Goal: Task Accomplishment & Management: Complete application form

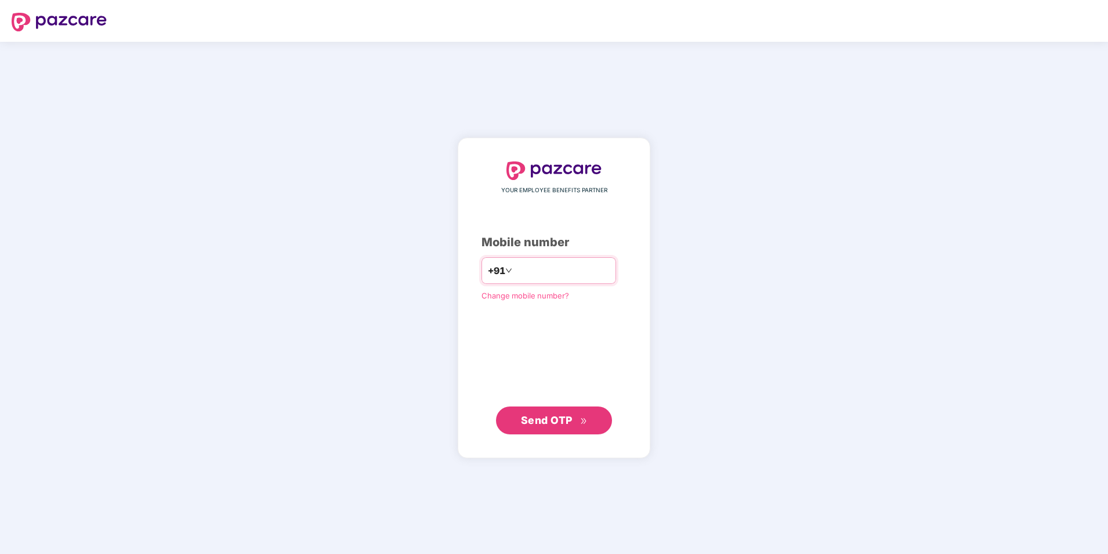
click at [545, 276] on input "number" at bounding box center [562, 270] width 95 height 19
click at [530, 428] on button "Send OTP" at bounding box center [554, 420] width 116 height 28
drag, startPoint x: 508, startPoint y: 271, endPoint x: 510, endPoint y: 291, distance: 20.4
click at [514, 271] on input "**********" at bounding box center [561, 270] width 95 height 19
type input "**********"
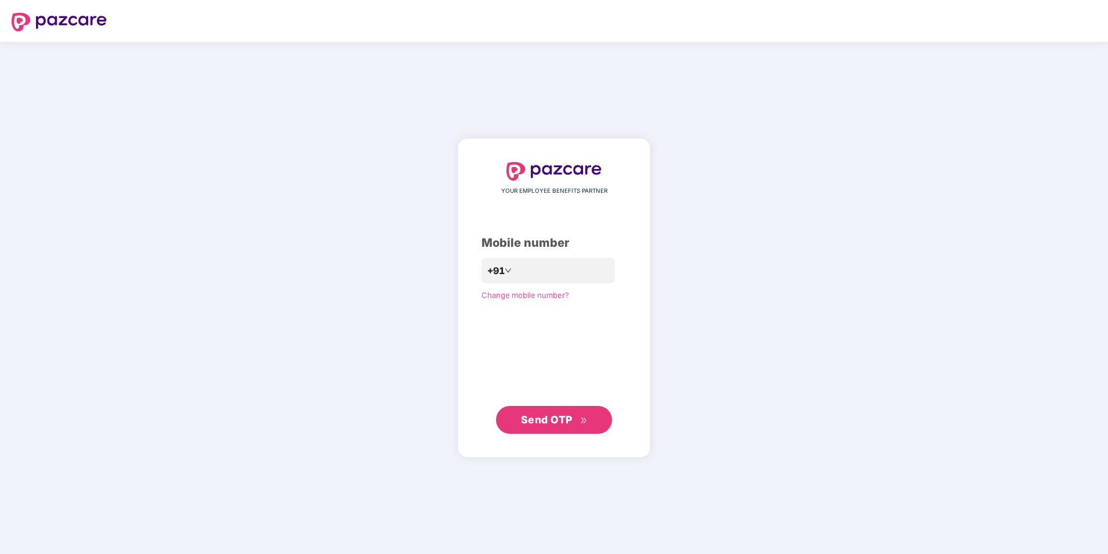
click at [540, 414] on span "Send OTP" at bounding box center [547, 419] width 52 height 12
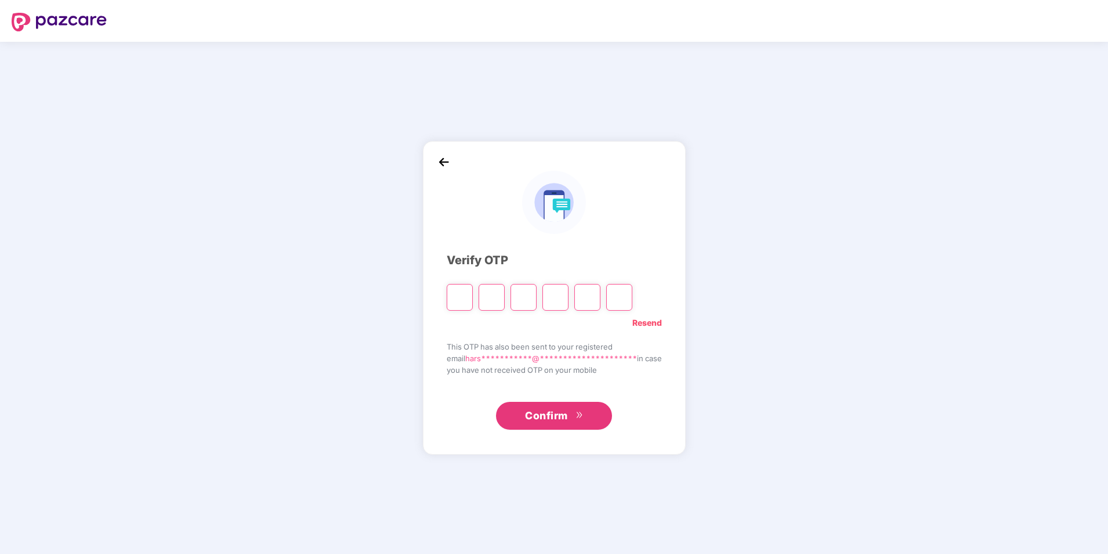
type input "*"
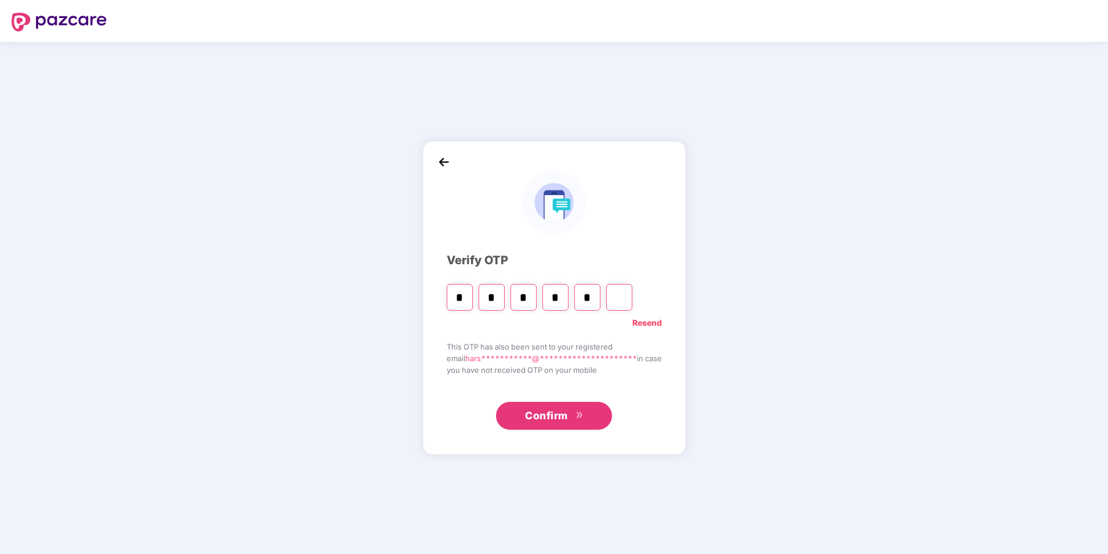
type input "*"
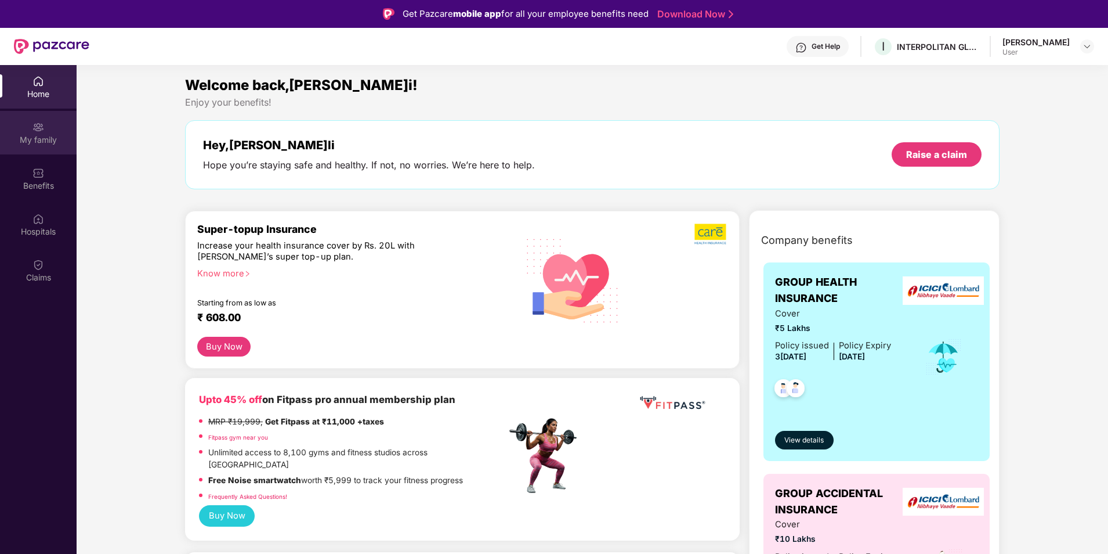
click at [35, 140] on div "My family" at bounding box center [38, 140] width 77 height 12
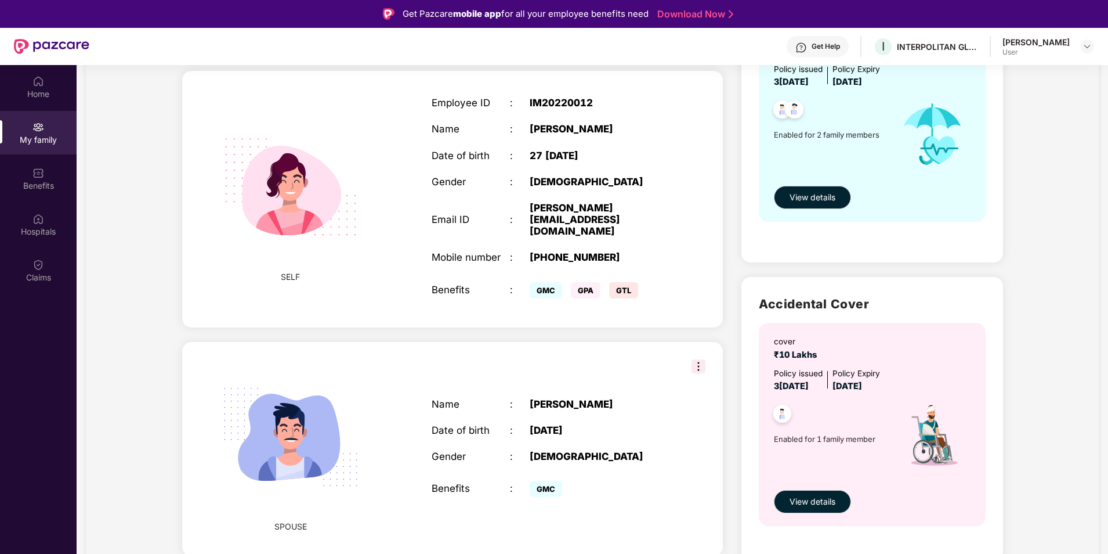
scroll to position [232, 0]
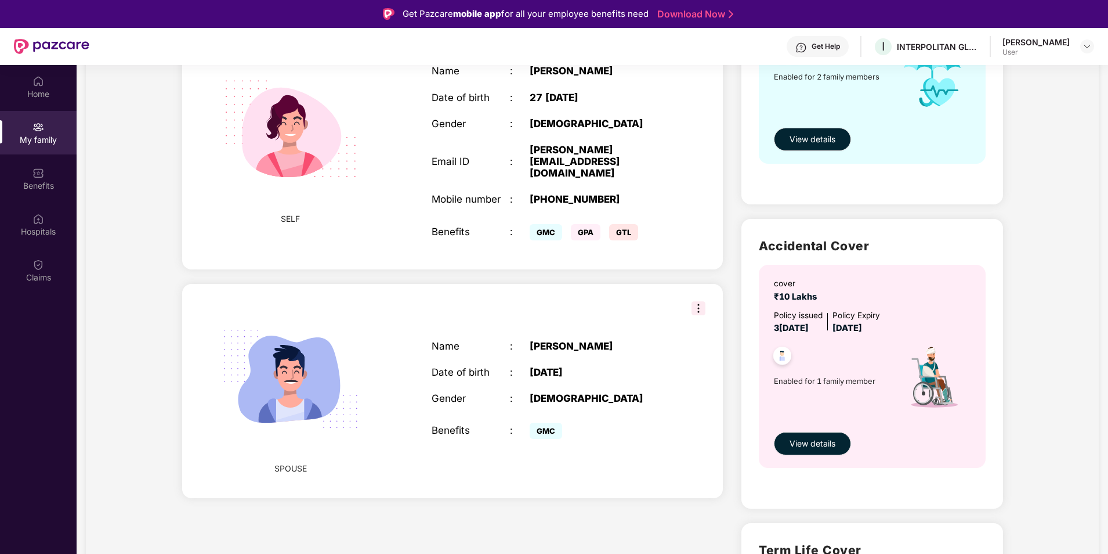
click at [282, 462] on span "SPOUSE" at bounding box center [290, 468] width 32 height 13
click at [288, 462] on span "SPOUSE" at bounding box center [290, 468] width 32 height 13
click at [698, 301] on img at bounding box center [699, 308] width 14 height 14
click at [585, 366] on div "[DATE]" at bounding box center [599, 372] width 138 height 12
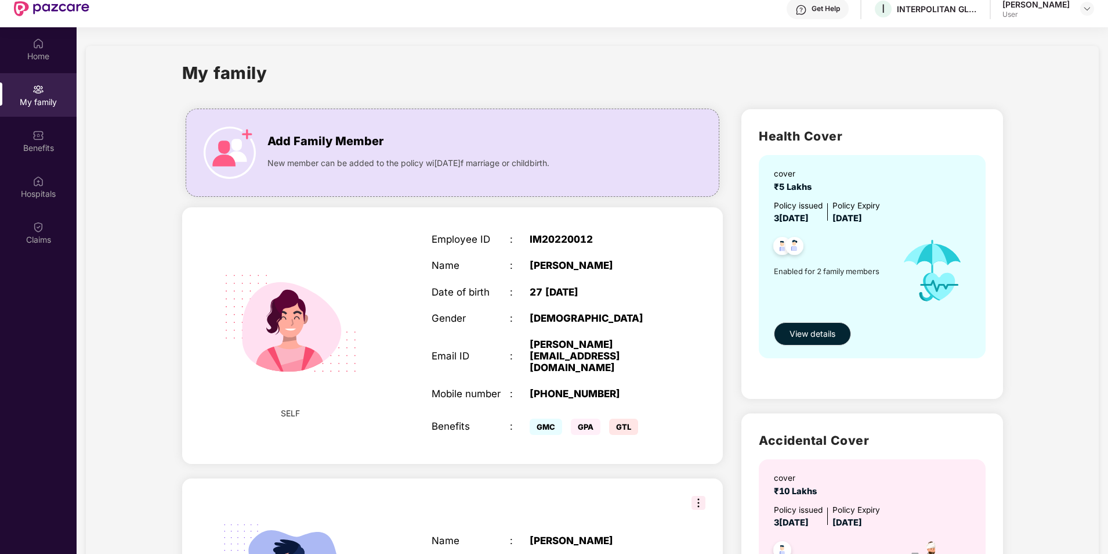
scroll to position [0, 0]
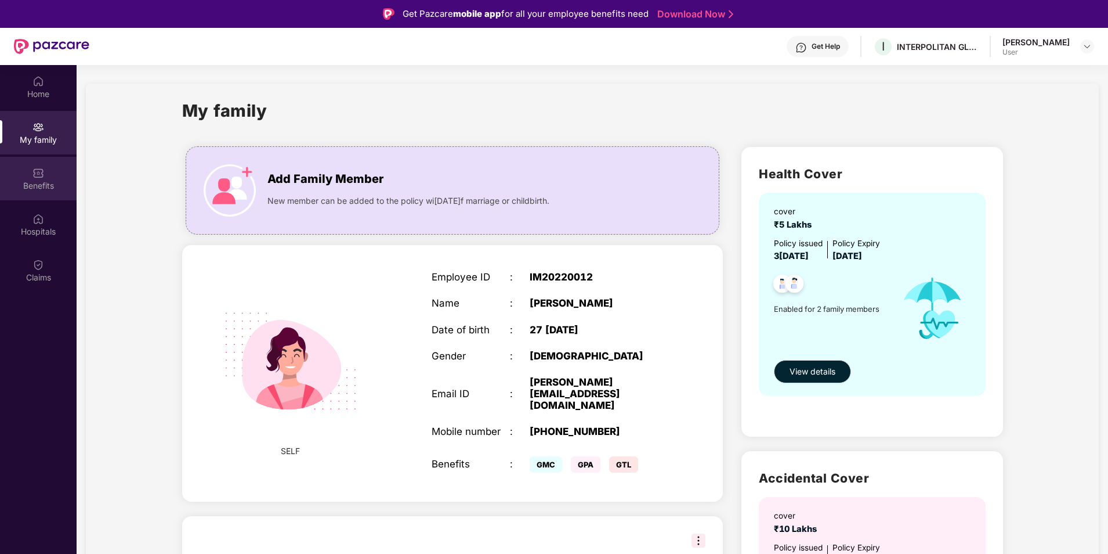
click at [36, 182] on div "Benefits" at bounding box center [38, 186] width 77 height 12
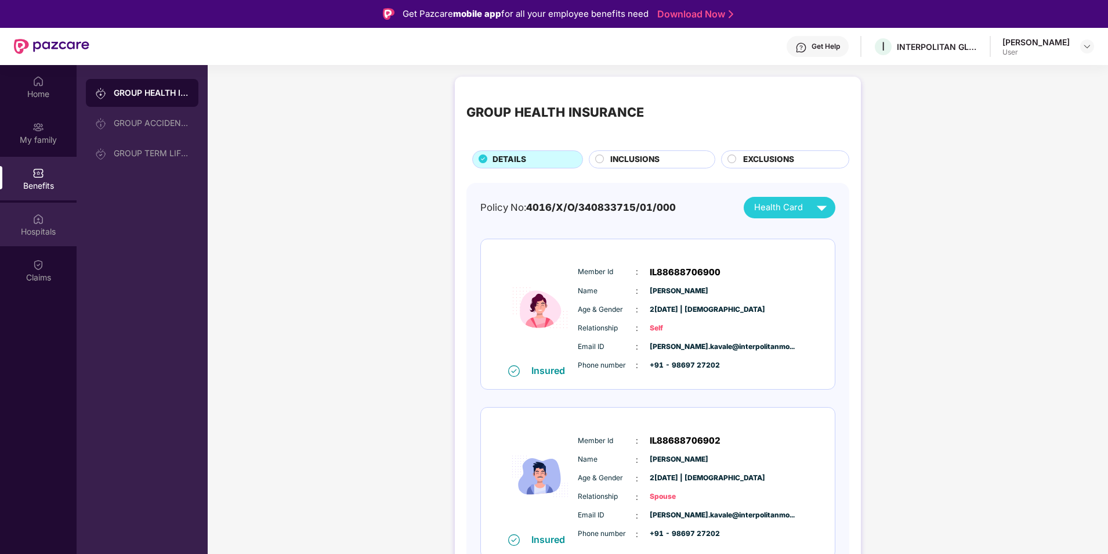
click at [42, 229] on div "Hospitals" at bounding box center [38, 232] width 77 height 12
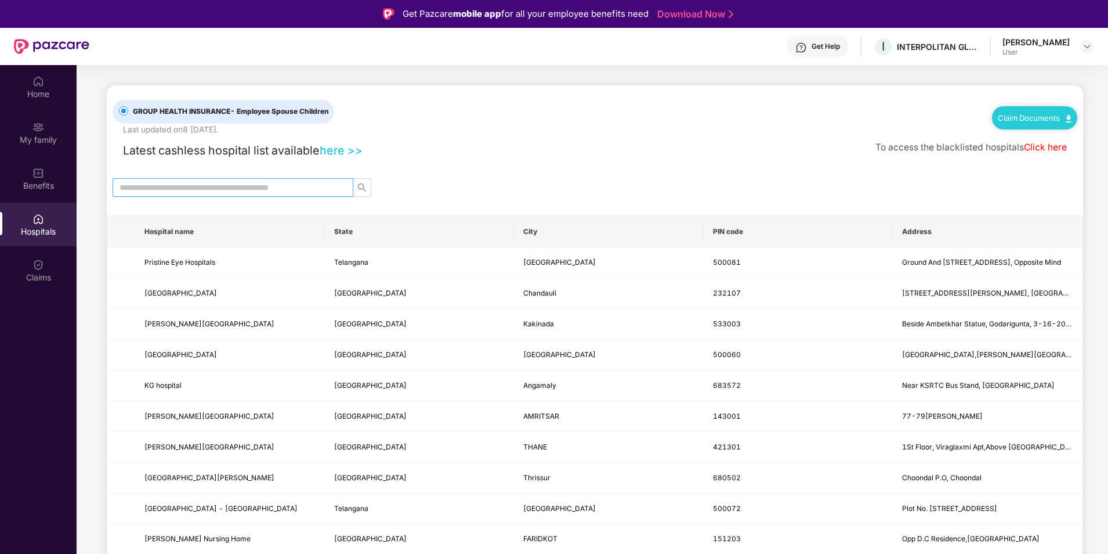
click at [171, 191] on input "text" at bounding box center [229, 187] width 218 height 13
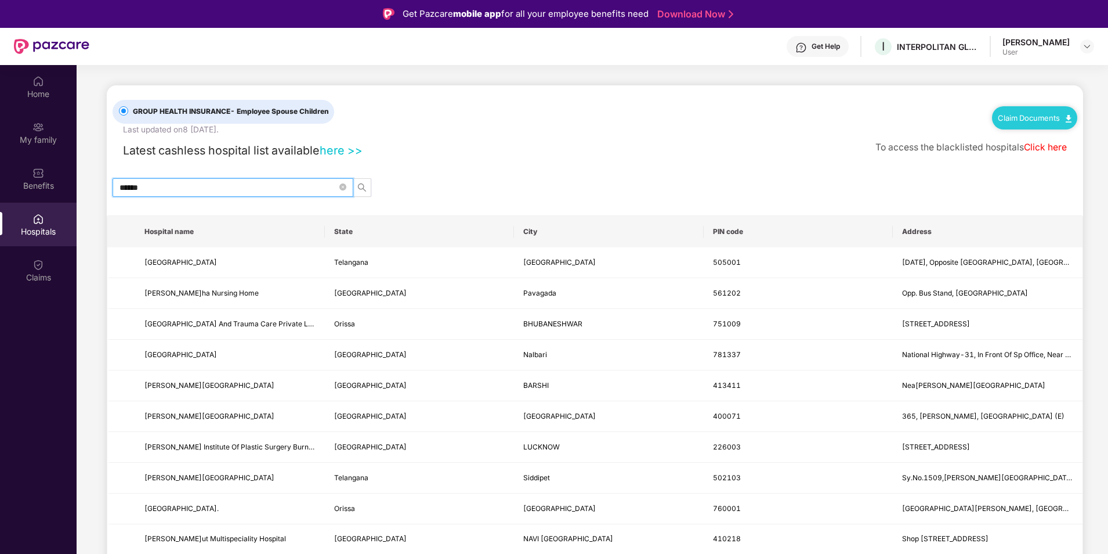
type input "*******"
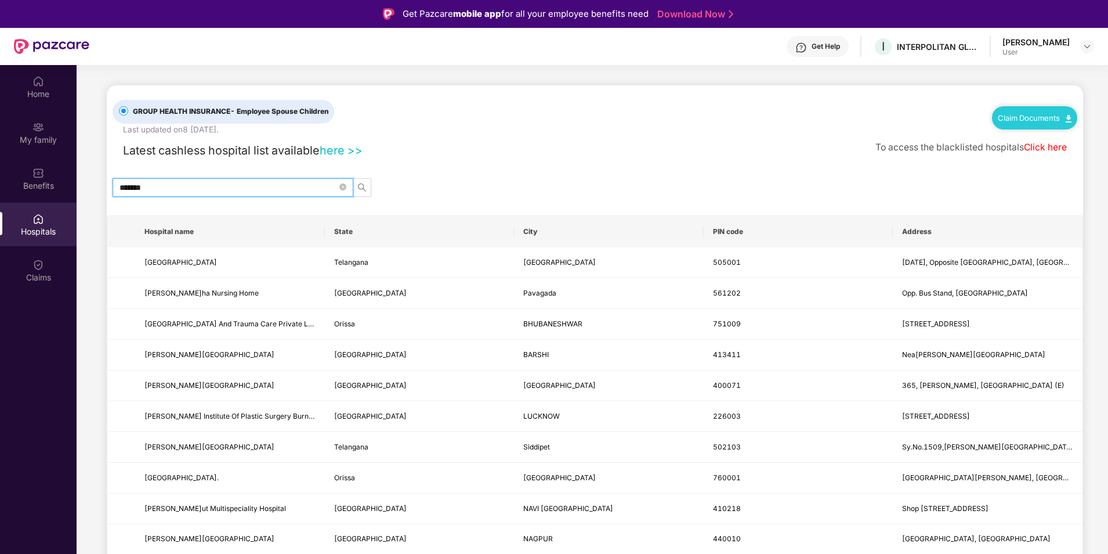
drag, startPoint x: 222, startPoint y: 190, endPoint x: 80, endPoint y: 200, distance: 142.5
click at [86, 200] on main "GROUP HEALTH INSURANCE - Employee Spouse Children Last updated on 8 May 2025 . …" at bounding box center [593, 469] width 1032 height 809
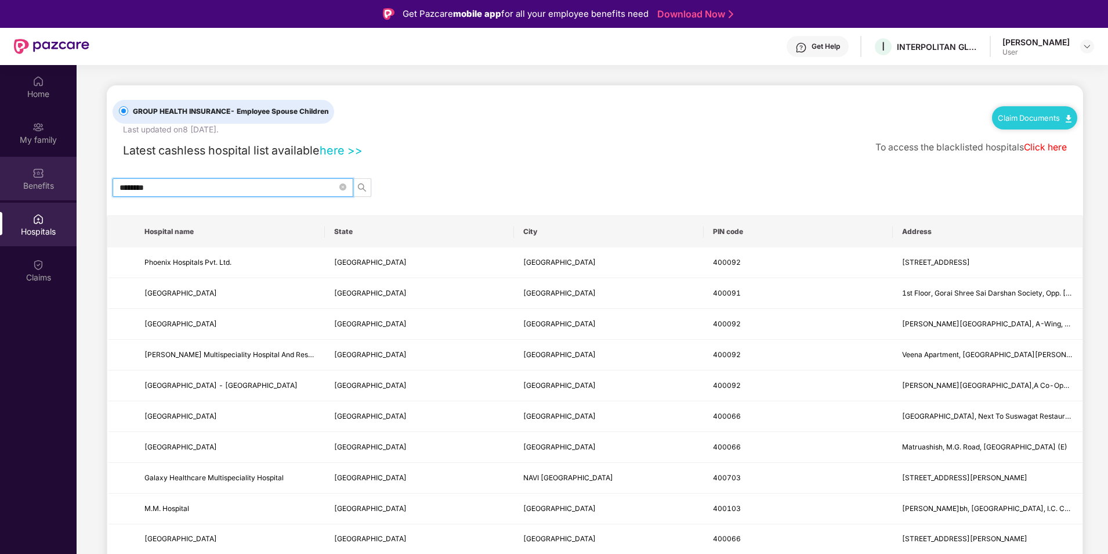
type input "********"
click at [30, 178] on div "Benefits" at bounding box center [38, 179] width 77 height 44
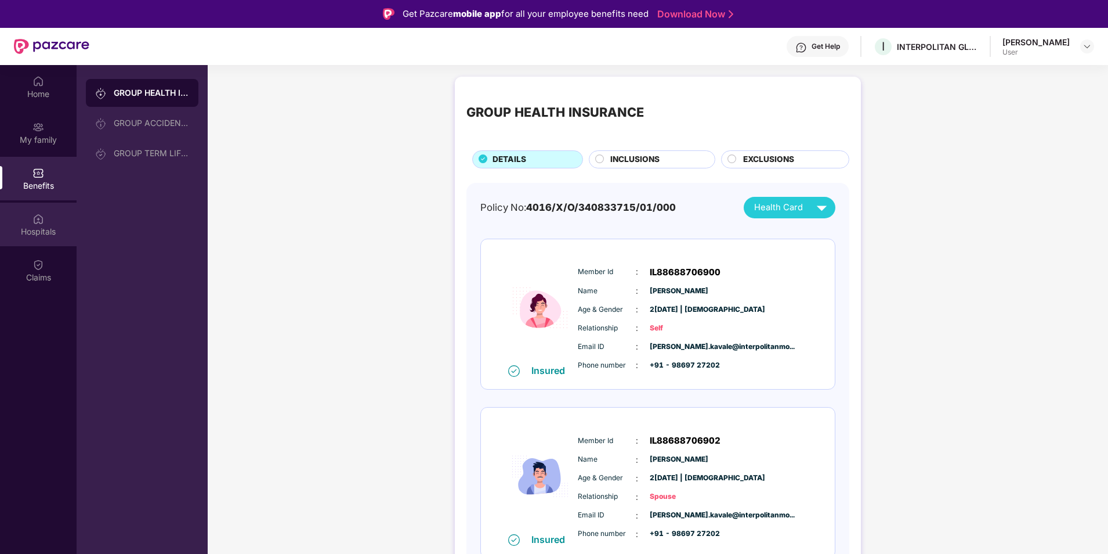
click at [30, 211] on div "Hospitals" at bounding box center [38, 225] width 77 height 44
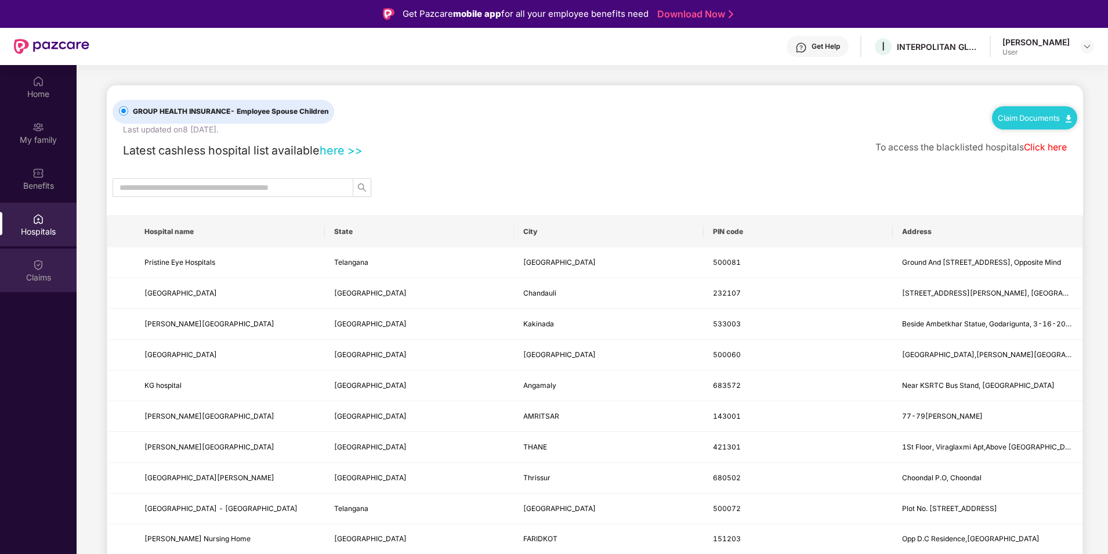
click at [39, 273] on div "Claims" at bounding box center [38, 278] width 77 height 12
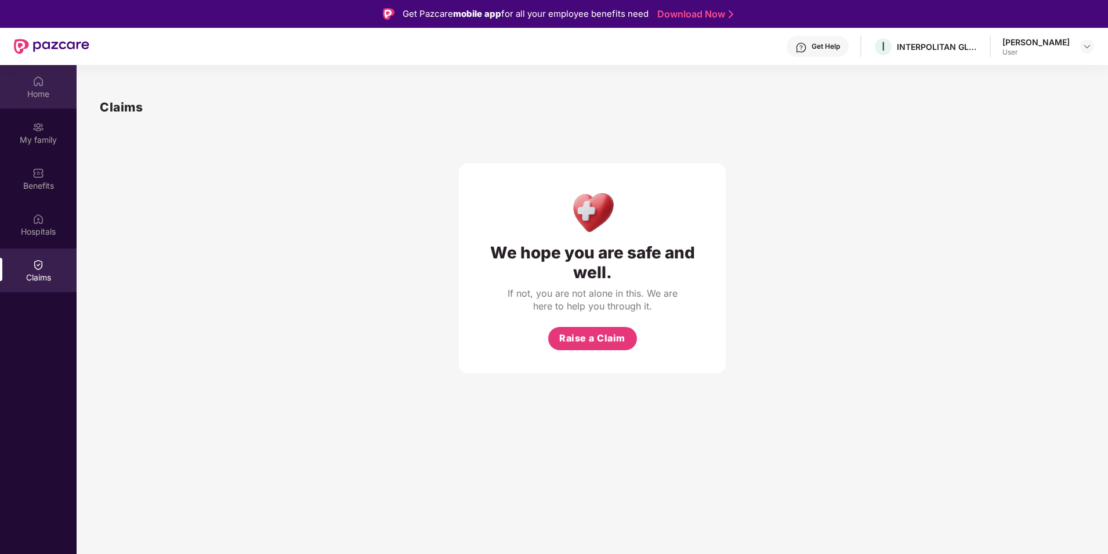
click at [37, 89] on div "Home" at bounding box center [38, 94] width 77 height 12
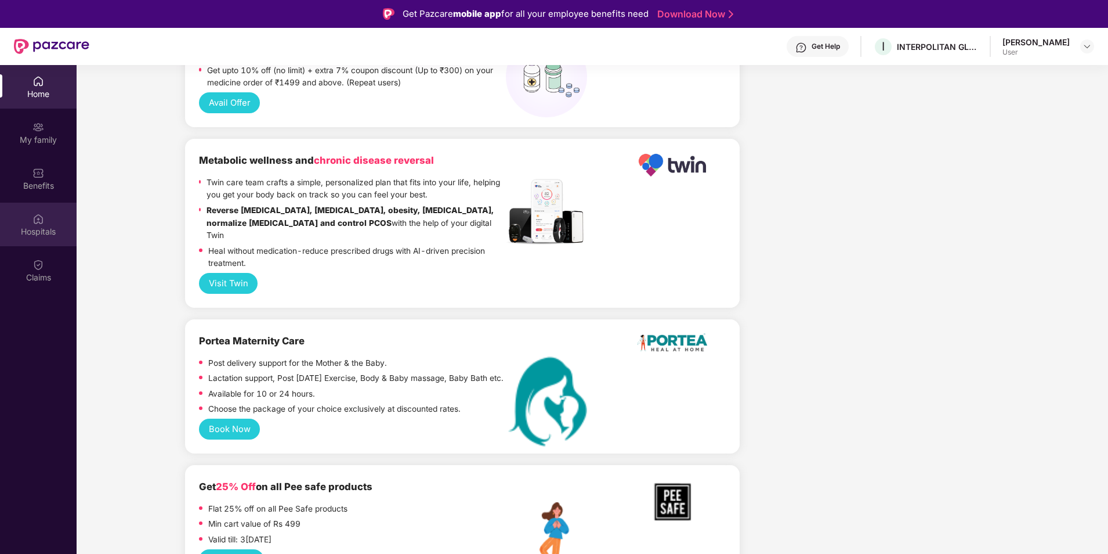
scroll to position [928, 0]
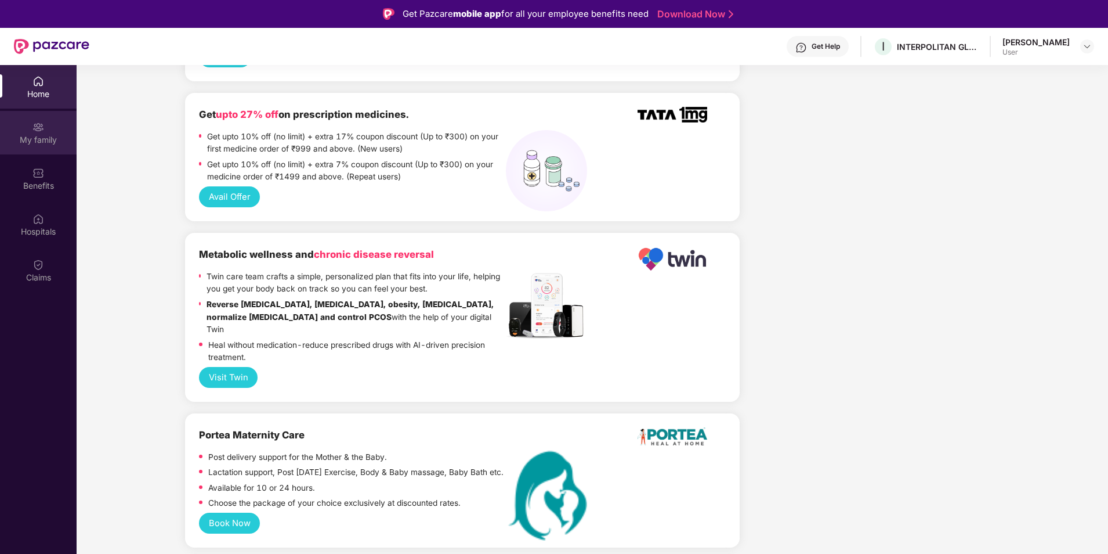
click at [35, 137] on div "My family" at bounding box center [38, 140] width 77 height 12
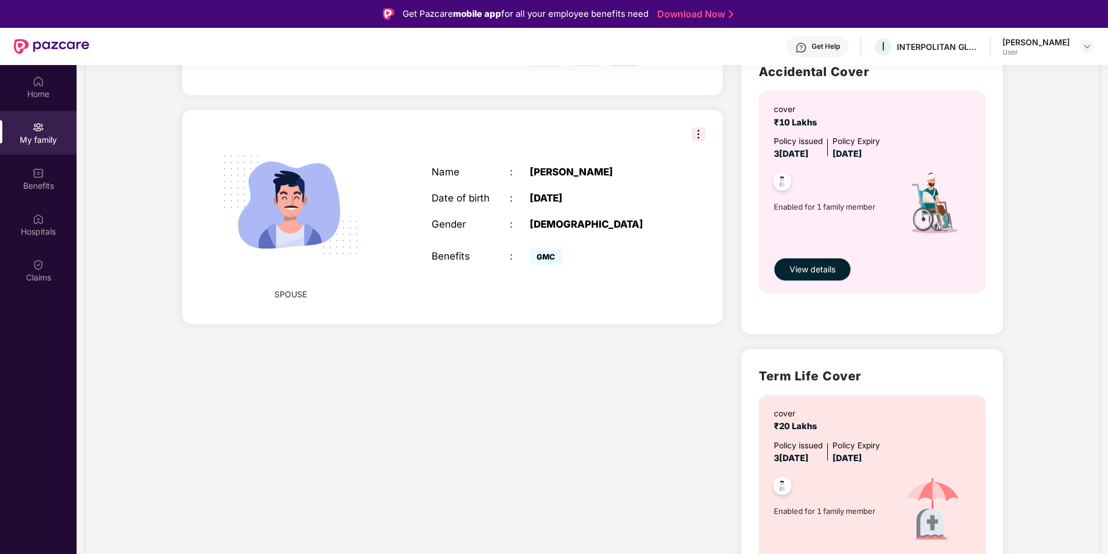
scroll to position [473, 0]
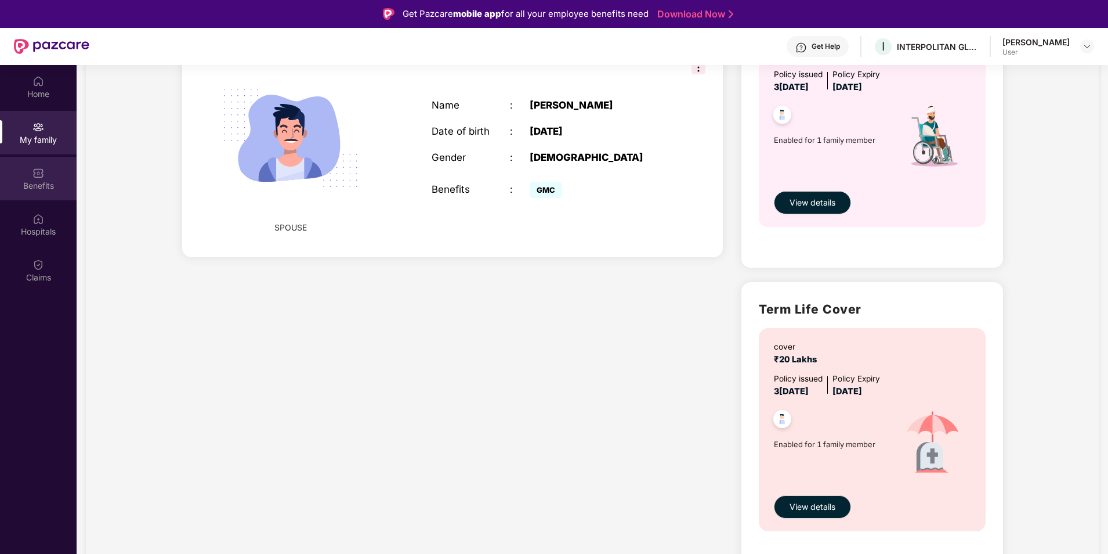
click at [23, 184] on div "Benefits" at bounding box center [38, 185] width 77 height 12
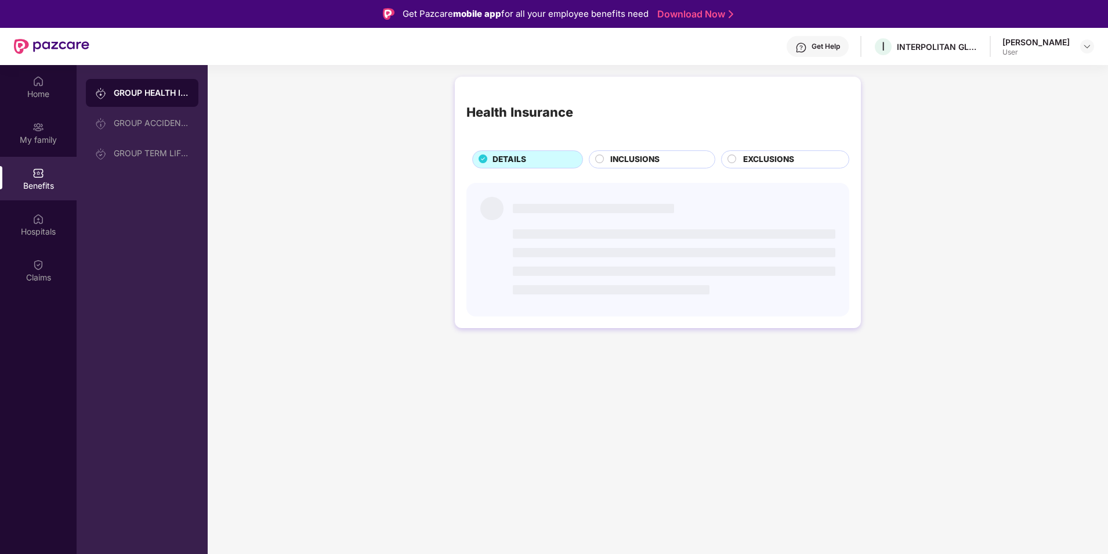
scroll to position [0, 0]
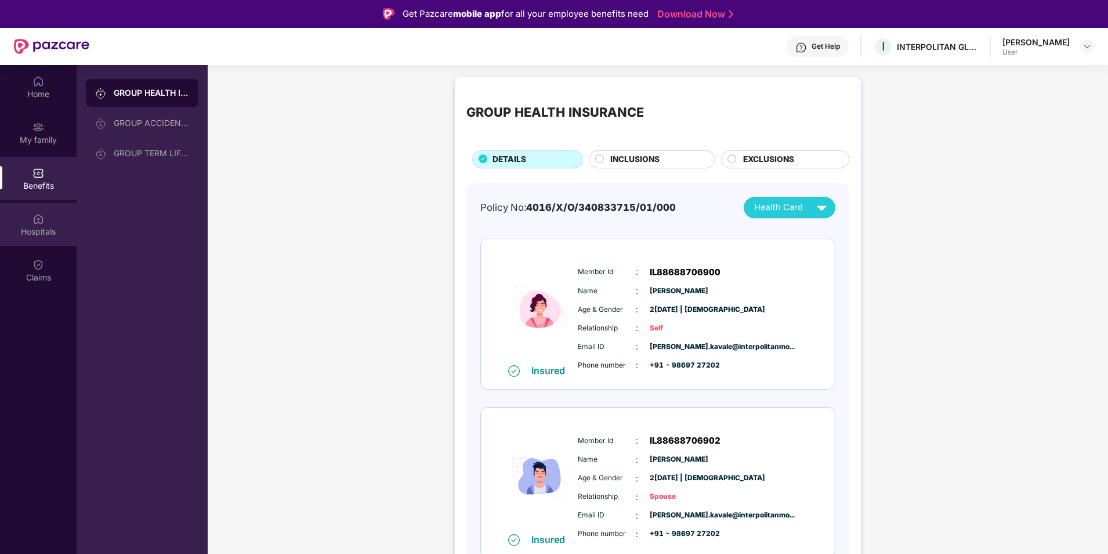
click at [40, 230] on div "Hospitals" at bounding box center [38, 232] width 77 height 12
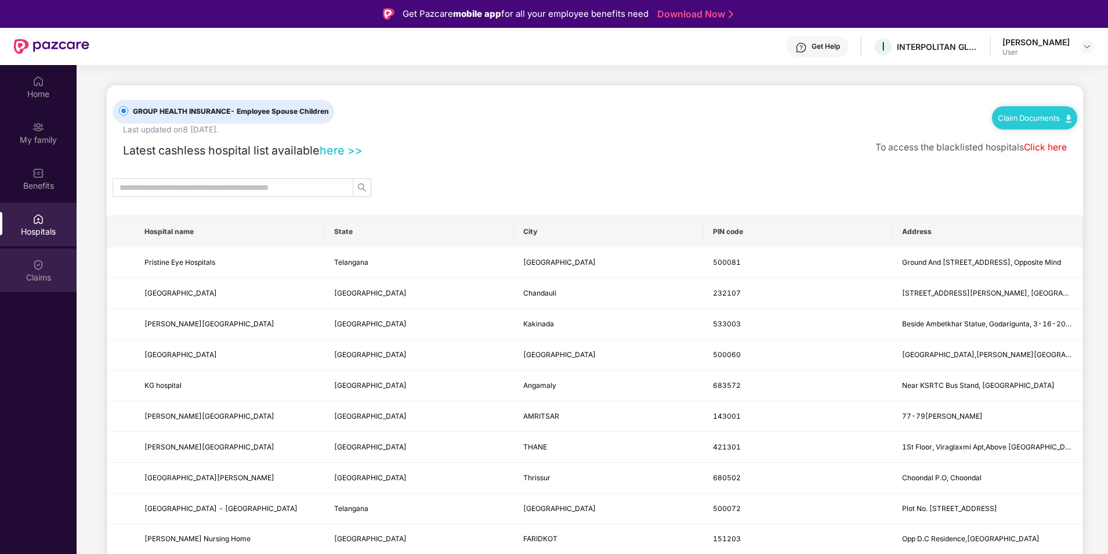
click at [43, 276] on div "Claims" at bounding box center [38, 278] width 77 height 12
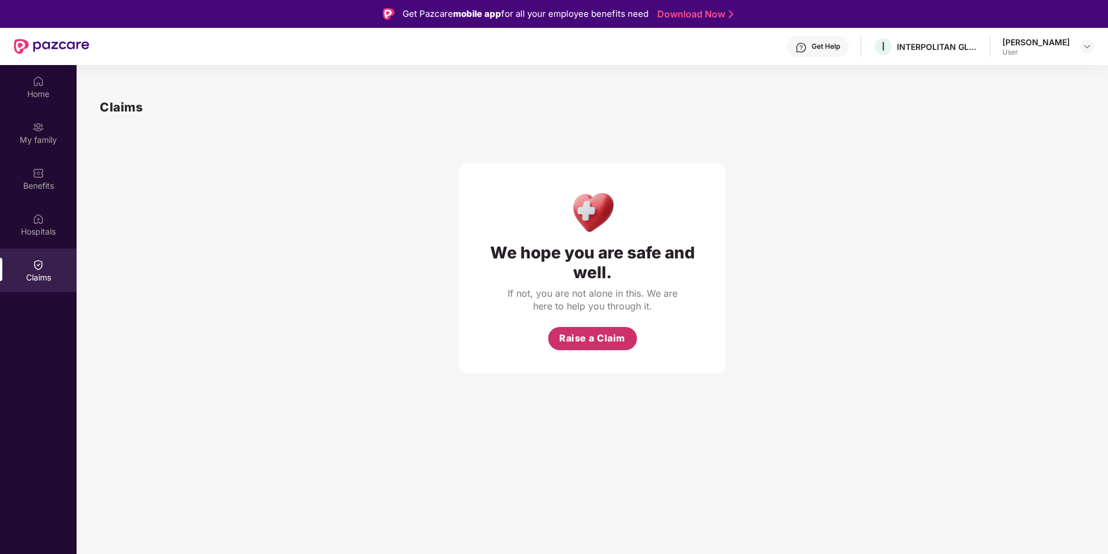
click at [589, 339] on span "Raise a Claim" at bounding box center [592, 338] width 66 height 15
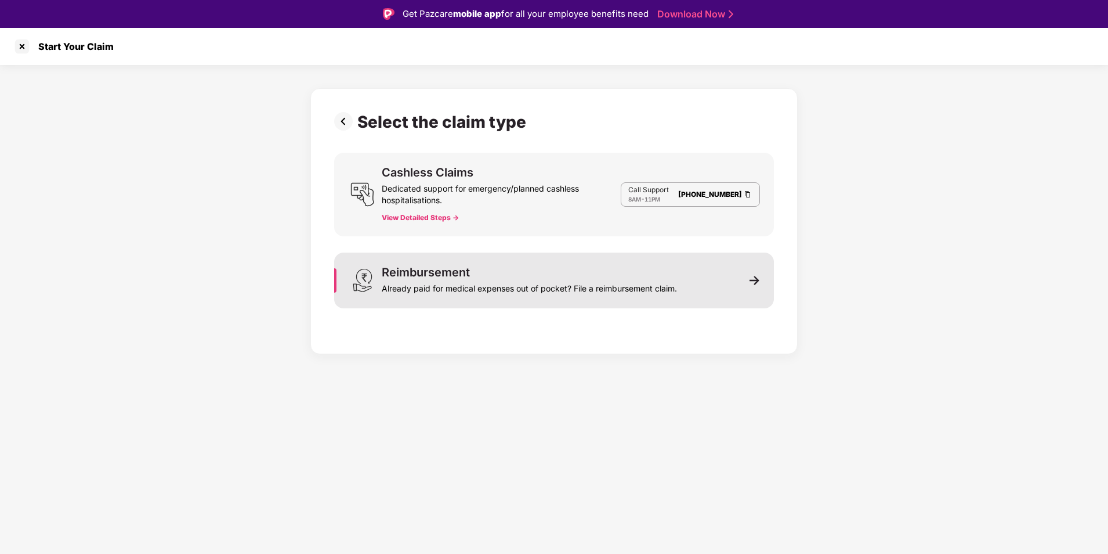
click at [752, 277] on img at bounding box center [755, 280] width 10 height 10
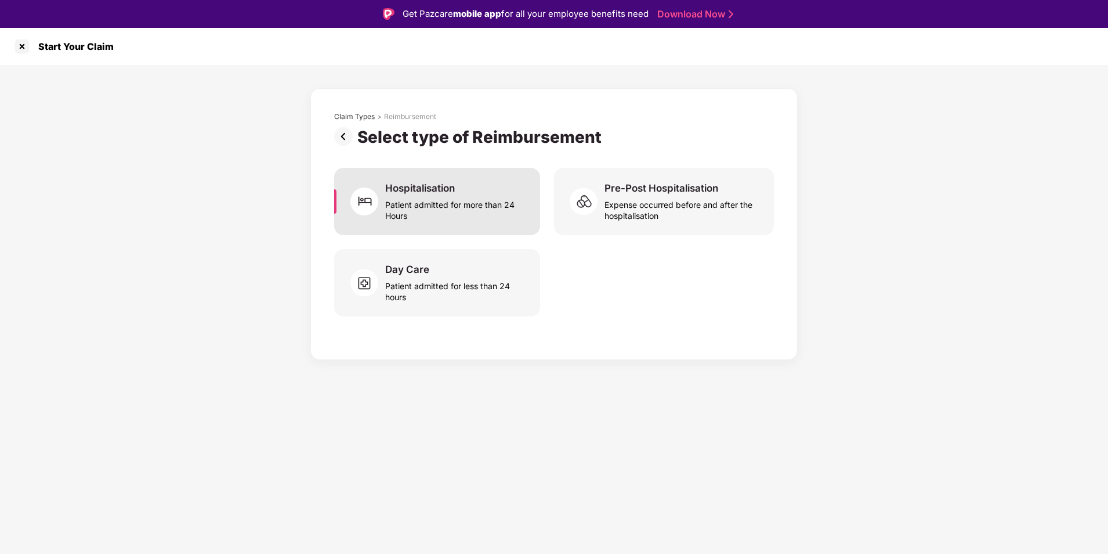
click at [486, 215] on div "Patient admitted for more than 24 Hours" at bounding box center [455, 207] width 141 height 27
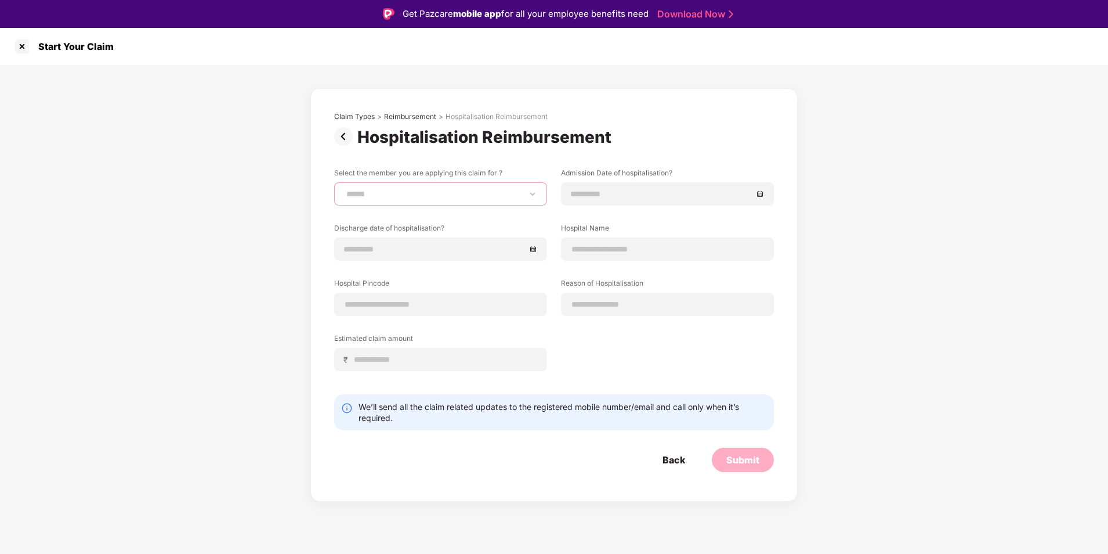
click at [451, 197] on select "**********" at bounding box center [440, 193] width 193 height 9
select select "**********"
click at [344, 189] on select "**********" at bounding box center [440, 193] width 193 height 9
click at [19, 45] on div at bounding box center [22, 46] width 19 height 19
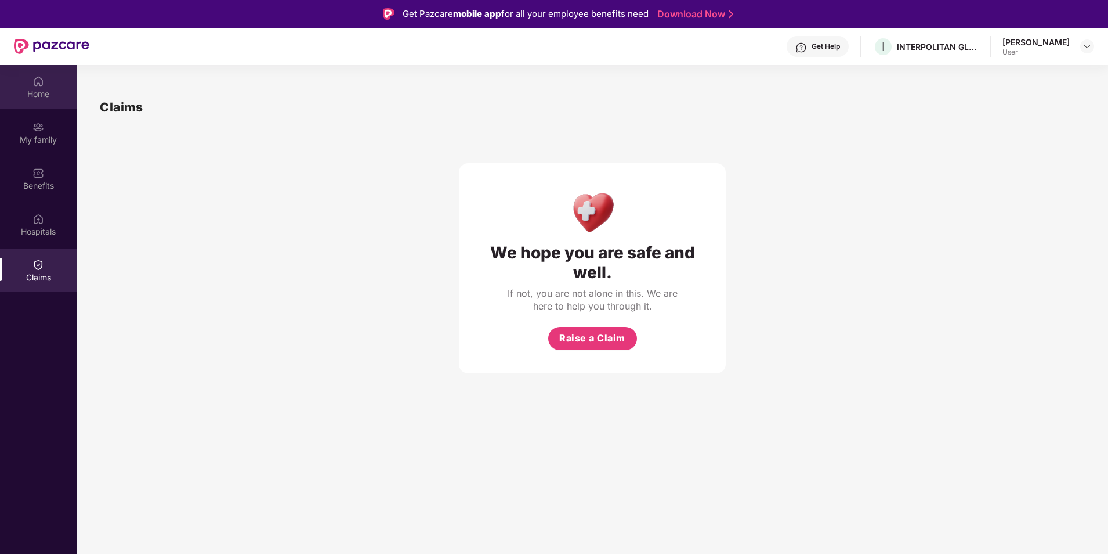
click at [42, 91] on div "Home" at bounding box center [38, 94] width 77 height 12
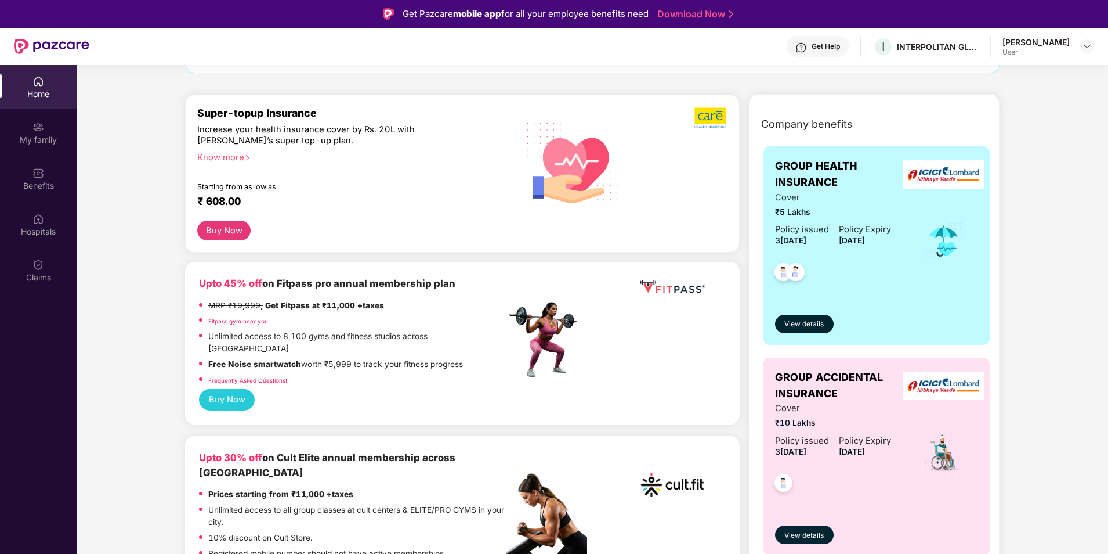
scroll to position [174, 0]
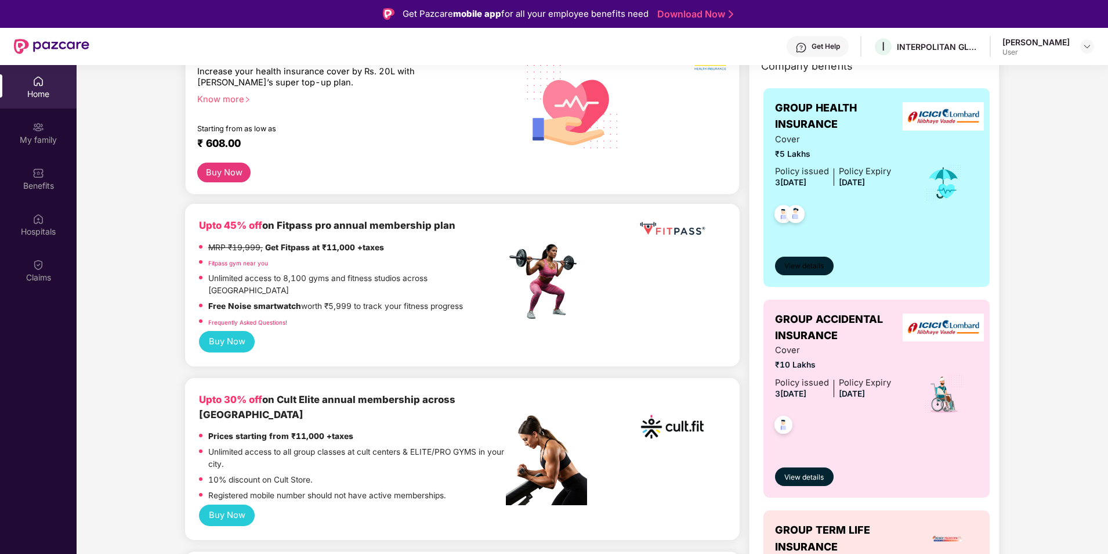
click at [809, 262] on span "View details" at bounding box center [804, 266] width 39 height 11
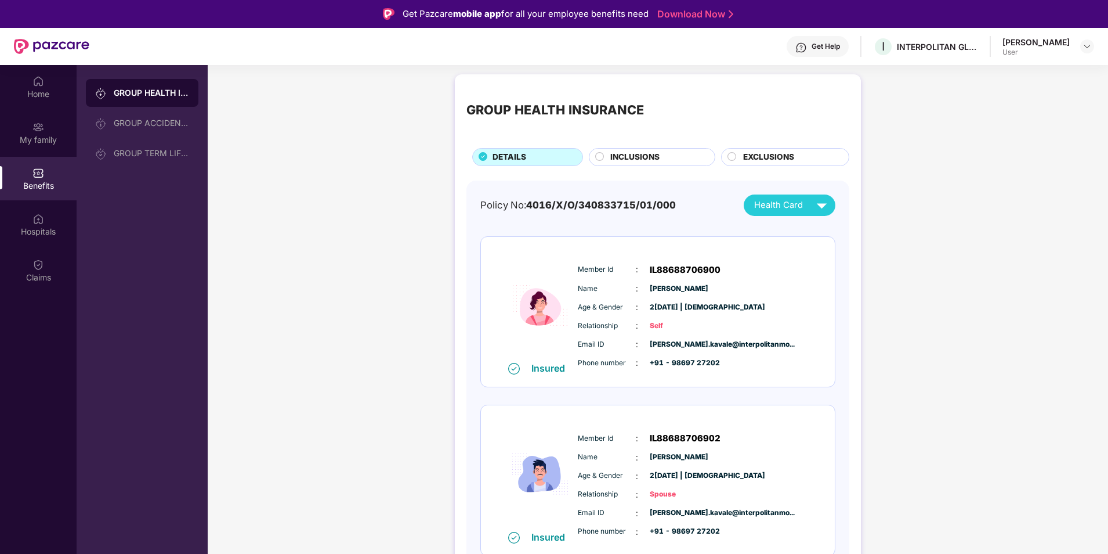
scroll to position [0, 0]
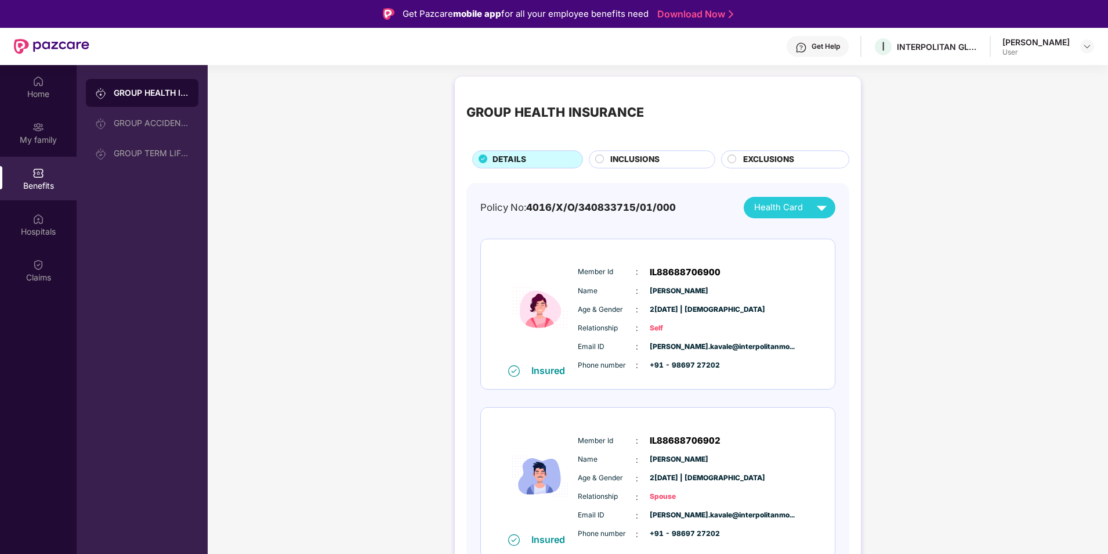
click at [669, 156] on div "INCLUSIONS" at bounding box center [657, 160] width 104 height 15
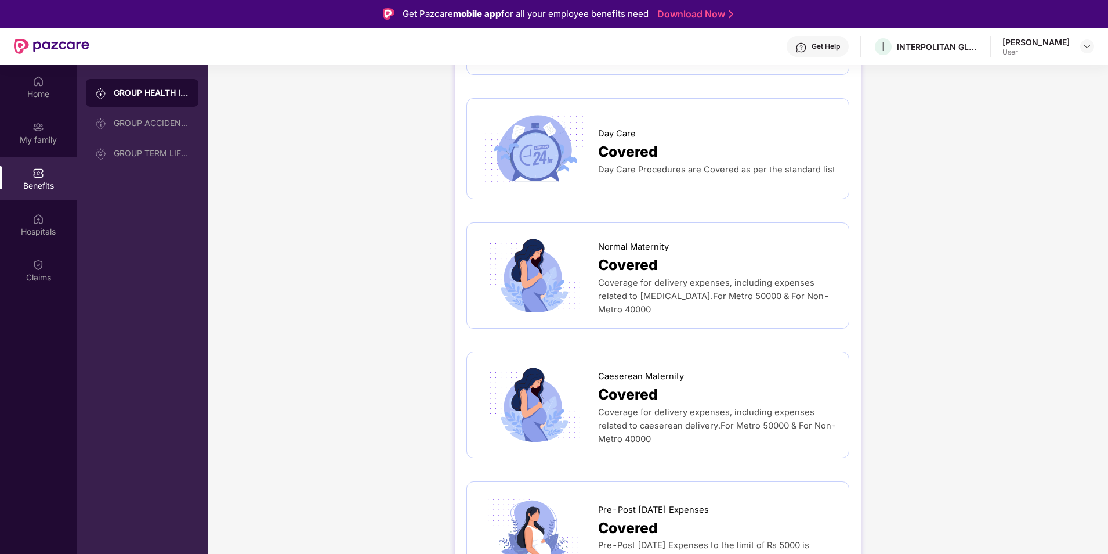
scroll to position [1103, 0]
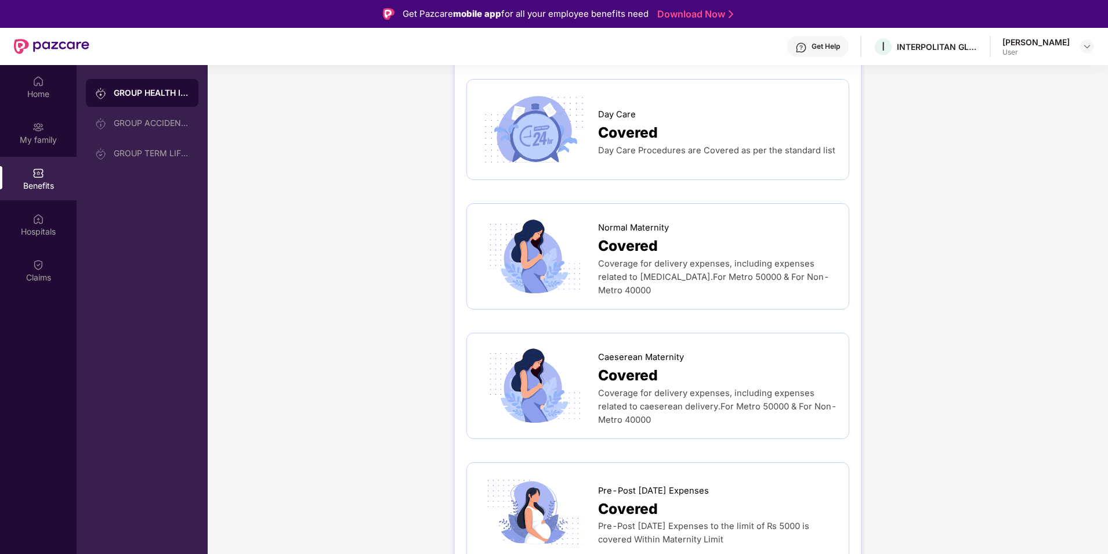
click at [634, 258] on span "Coverage for delivery expenses, including expenses related to normal delivery.F…" at bounding box center [713, 276] width 231 height 37
drag, startPoint x: 609, startPoint y: 220, endPoint x: 682, endPoint y: 214, distance: 73.9
click at [682, 234] on div "Covered" at bounding box center [717, 245] width 239 height 23
drag, startPoint x: 682, startPoint y: 214, endPoint x: 780, endPoint y: 226, distance: 98.8
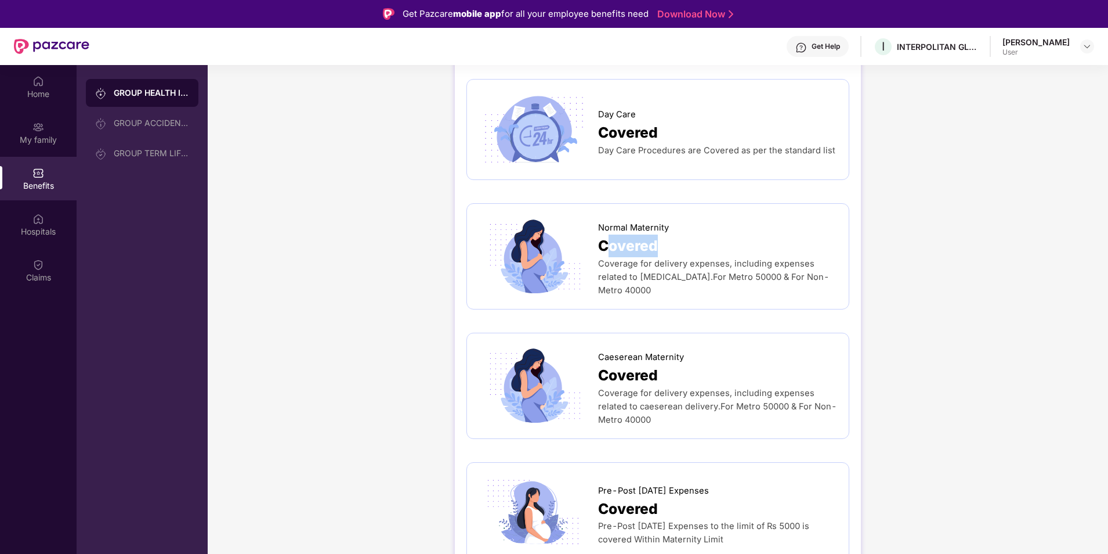
click at [780, 234] on div "Covered" at bounding box center [717, 245] width 239 height 23
drag, startPoint x: 651, startPoint y: 369, endPoint x: 753, endPoint y: 368, distance: 101.6
click at [753, 388] on span "Coverage for delivery expenses, including expenses related to caeserean deliver…" at bounding box center [717, 406] width 238 height 37
drag, startPoint x: 753, startPoint y: 368, endPoint x: 758, endPoint y: 380, distance: 12.5
click at [758, 388] on span "Coverage for delivery expenses, including expenses related to caeserean deliver…" at bounding box center [717, 406] width 238 height 37
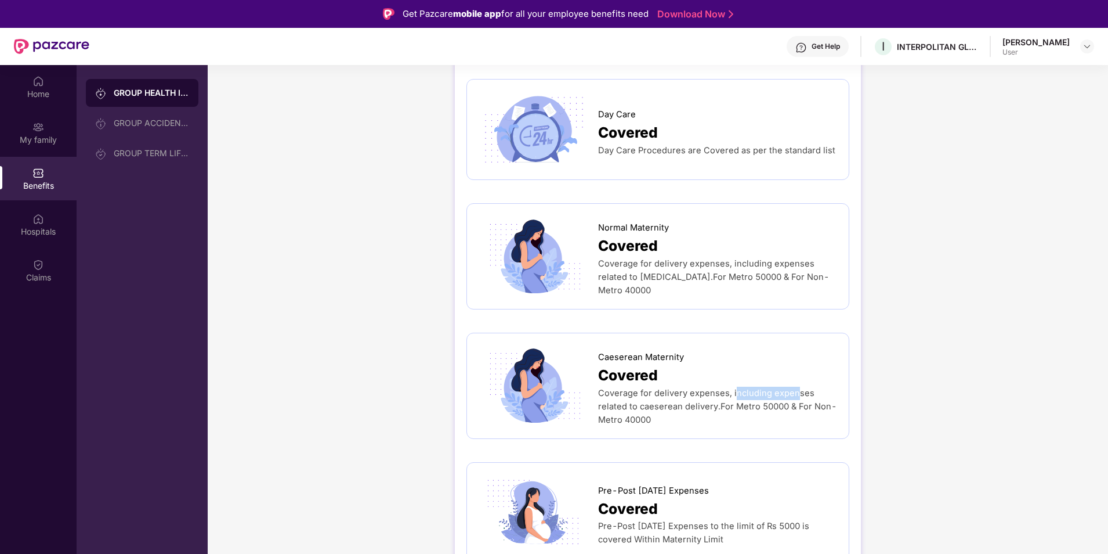
drag, startPoint x: 731, startPoint y: 367, endPoint x: 793, endPoint y: 367, distance: 62.1
click at [793, 388] on span "Coverage for delivery expenses, including expenses related to caeserean deliver…" at bounding box center [717, 406] width 238 height 37
drag, startPoint x: 793, startPoint y: 367, endPoint x: 670, endPoint y: 391, distance: 124.7
click at [670, 391] on div "Coverage for delivery expenses, including expenses related to caeserean deliver…" at bounding box center [717, 406] width 239 height 40
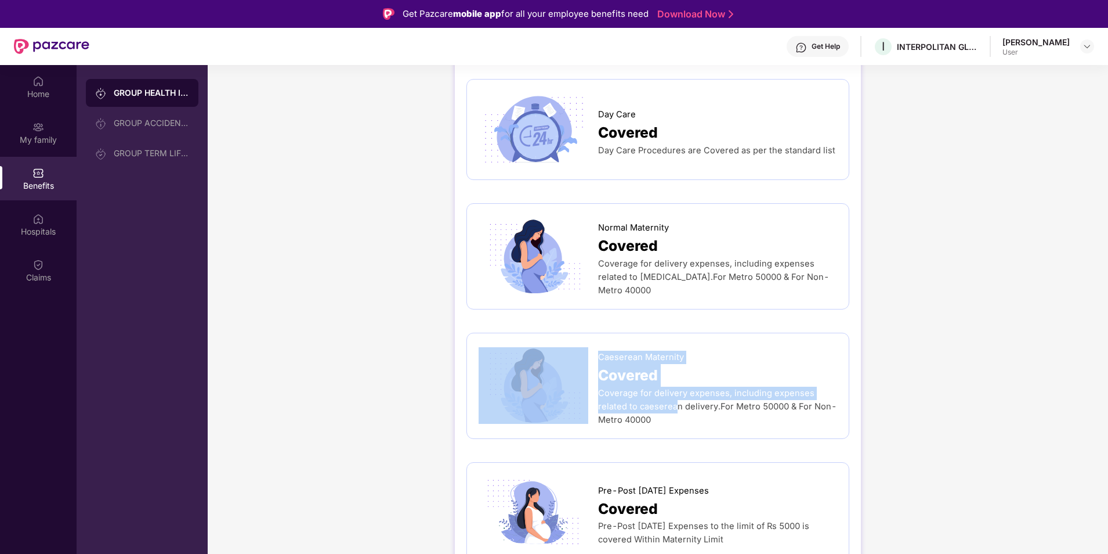
drag, startPoint x: 597, startPoint y: 381, endPoint x: 678, endPoint y: 376, distance: 80.8
click at [678, 376] on div "Caeserean Maternity Covered Coverage for delivery expenses, including expenses …" at bounding box center [658, 386] width 359 height 82
drag, startPoint x: 678, startPoint y: 376, endPoint x: 688, endPoint y: 396, distance: 22.3
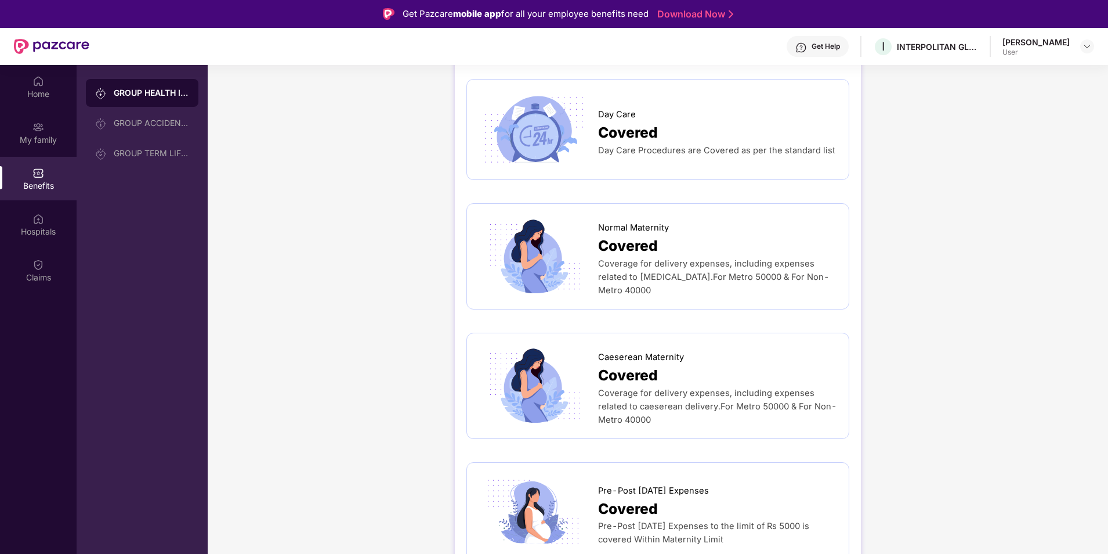
click at [688, 396] on div "Coverage for delivery expenses, including expenses related to caeserean deliver…" at bounding box center [717, 406] width 239 height 40
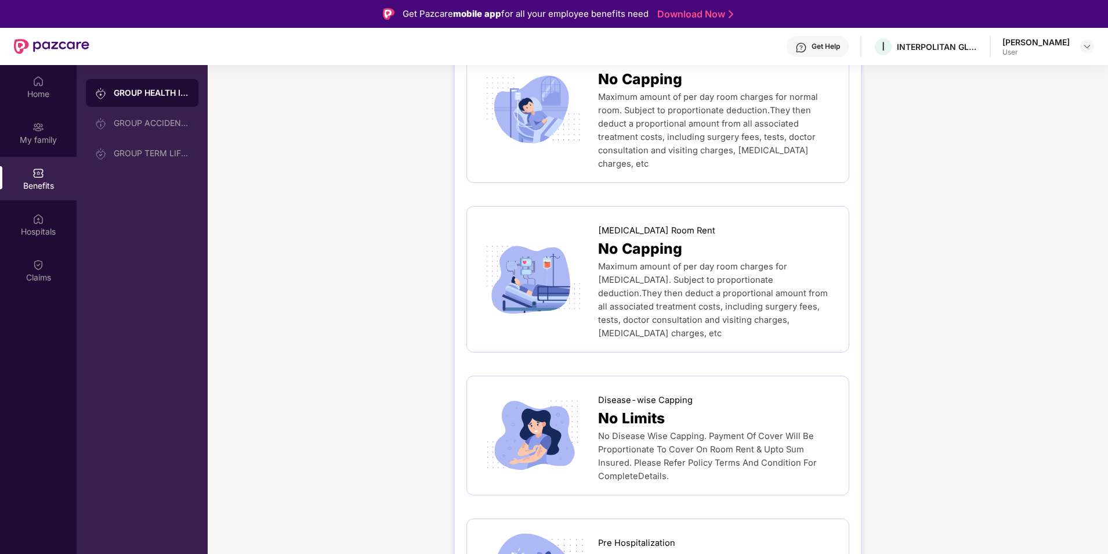
scroll to position [0, 0]
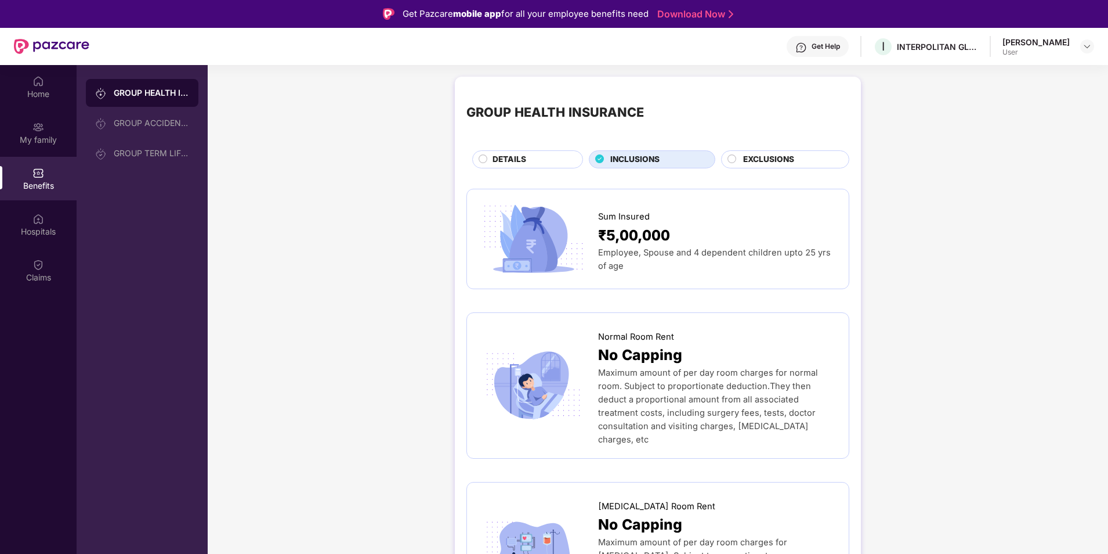
click at [526, 153] on div "DETAILS" at bounding box center [532, 160] width 90 height 15
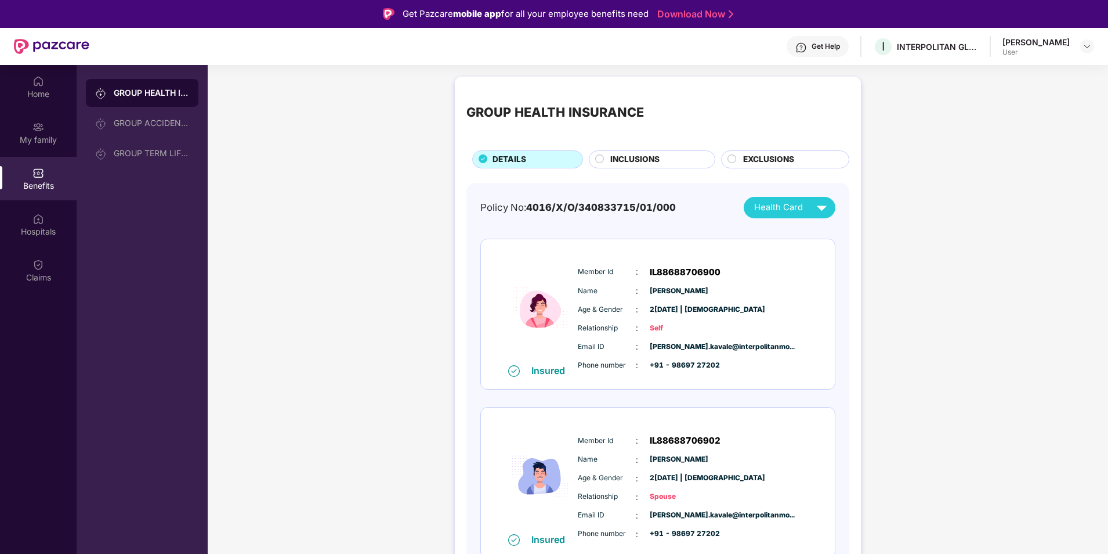
click at [640, 154] on span "INCLUSIONS" at bounding box center [634, 159] width 49 height 13
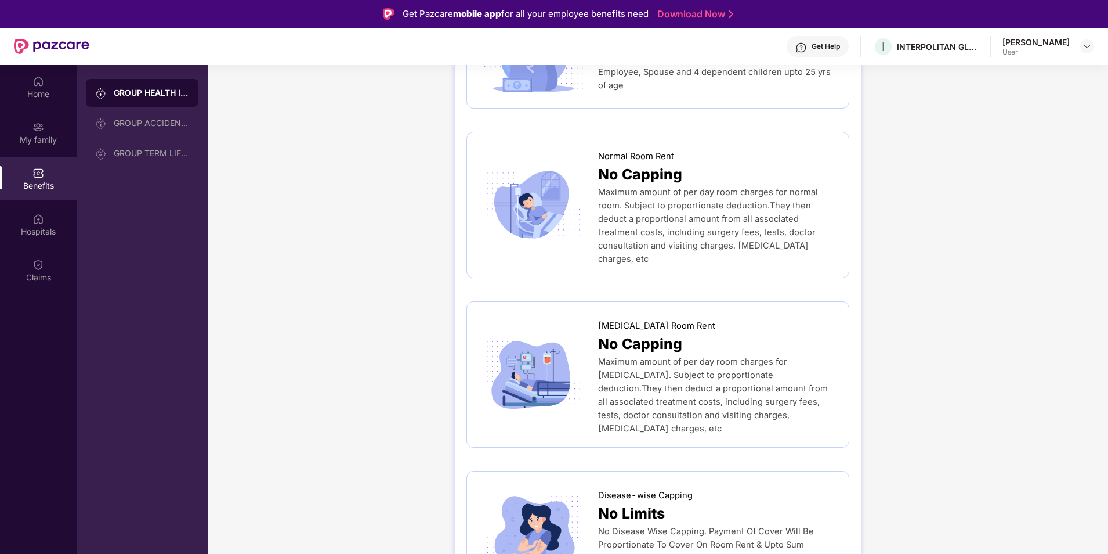
scroll to position [58, 0]
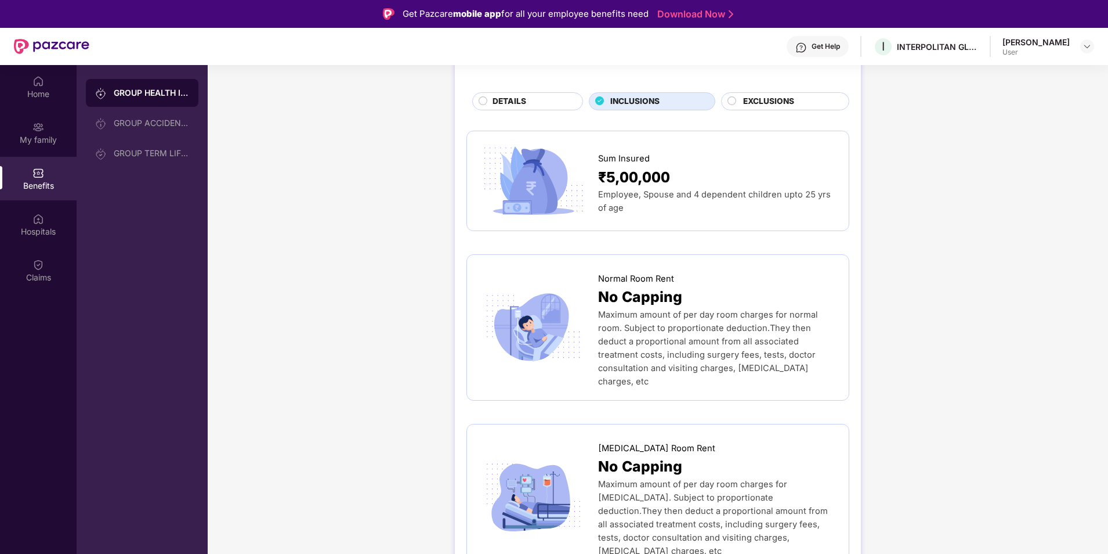
click at [817, 49] on div "Get Help" at bounding box center [826, 46] width 28 height 9
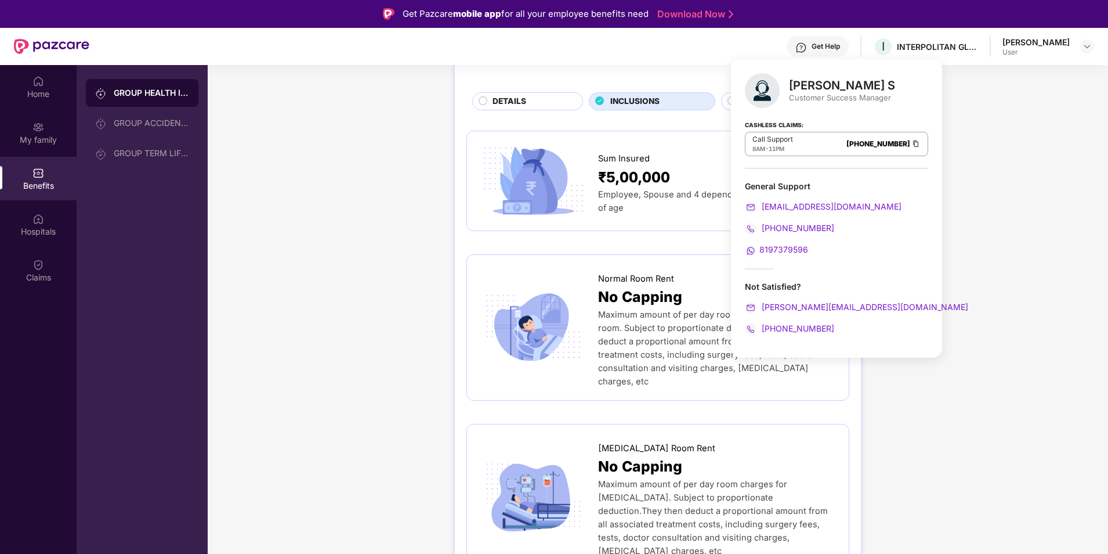
click at [783, 251] on span "8197379596" at bounding box center [784, 249] width 49 height 10
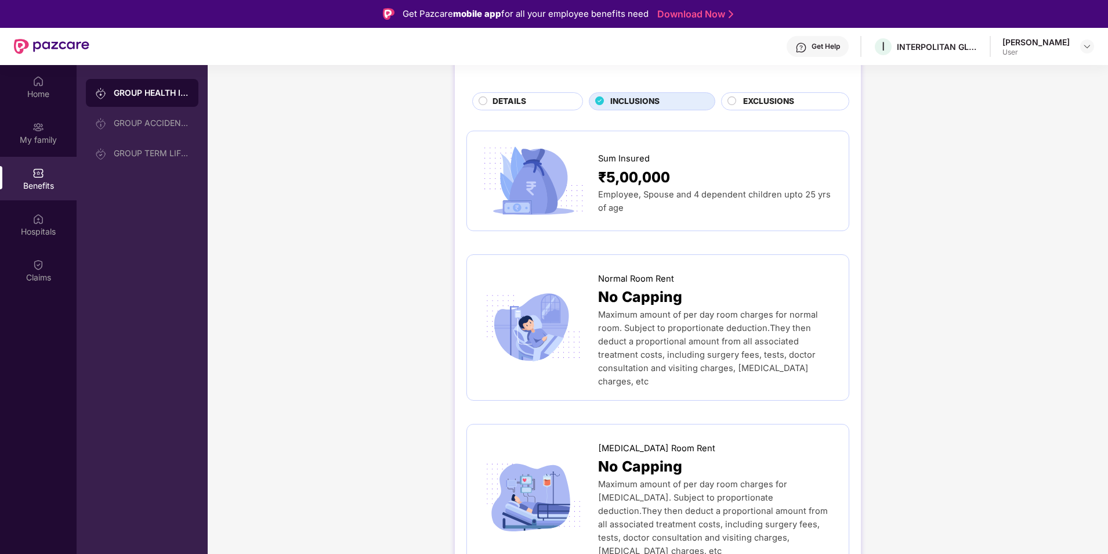
click at [1038, 46] on div "[PERSON_NAME]" at bounding box center [1036, 42] width 67 height 11
click at [1089, 49] on img at bounding box center [1087, 46] width 9 height 9
click at [984, 77] on div "Logout" at bounding box center [1032, 74] width 151 height 23
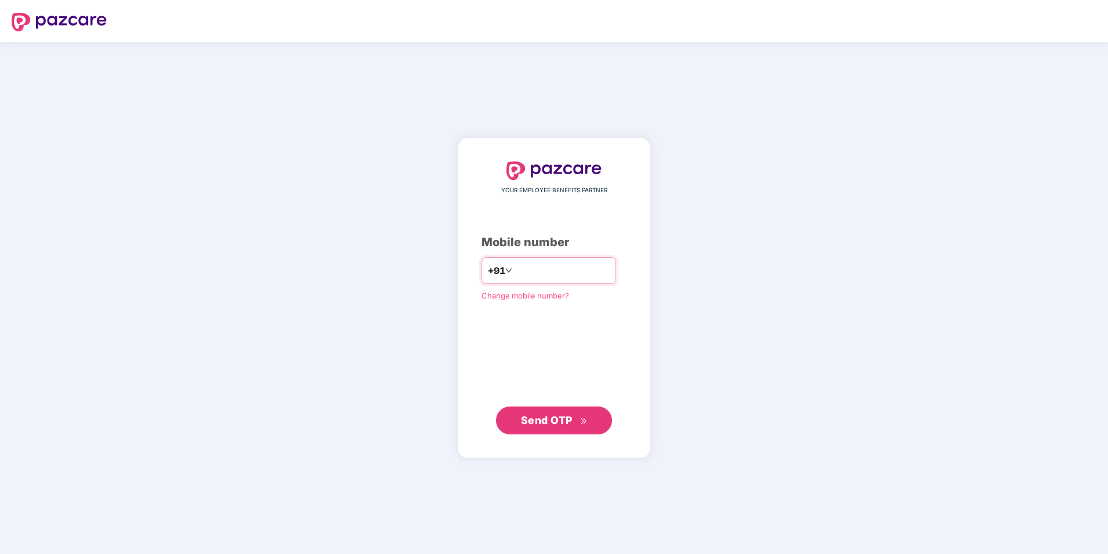
click at [516, 264] on input "number" at bounding box center [562, 270] width 95 height 19
drag, startPoint x: 506, startPoint y: 272, endPoint x: 510, endPoint y: 291, distance: 19.6
click at [515, 272] on input "**********" at bounding box center [562, 270] width 95 height 19
type input "**********"
click at [545, 417] on span "Send OTP" at bounding box center [547, 419] width 52 height 12
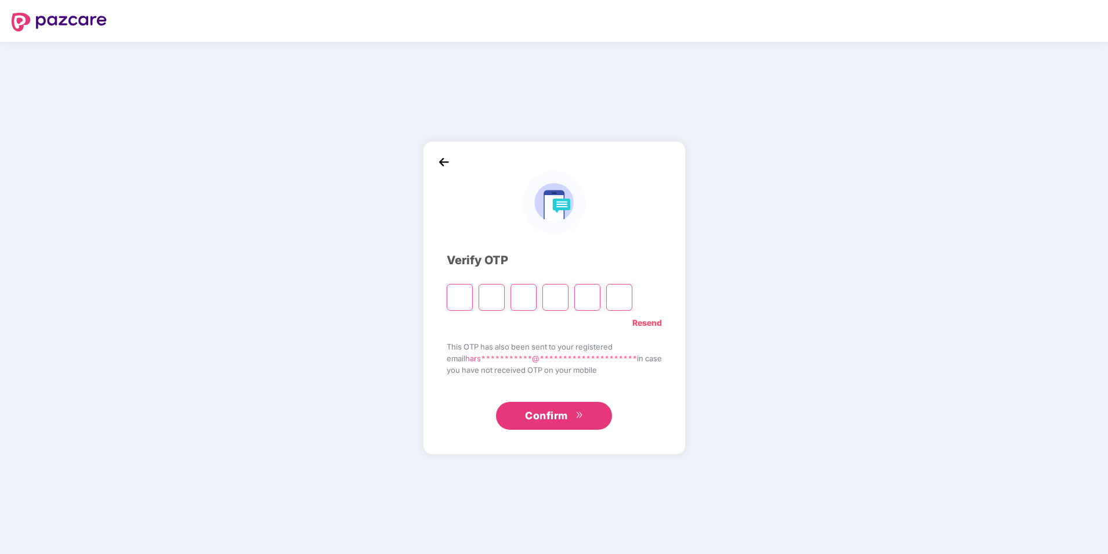
click at [451, 298] on input "Please enter verification code. Digit 1" at bounding box center [460, 297] width 26 height 27
type input "*"
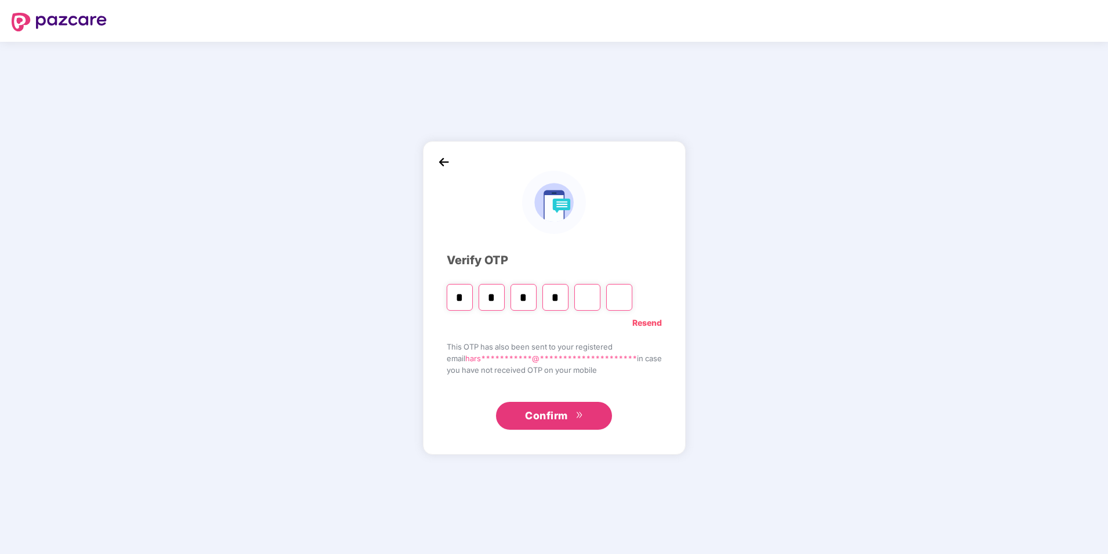
type input "*"
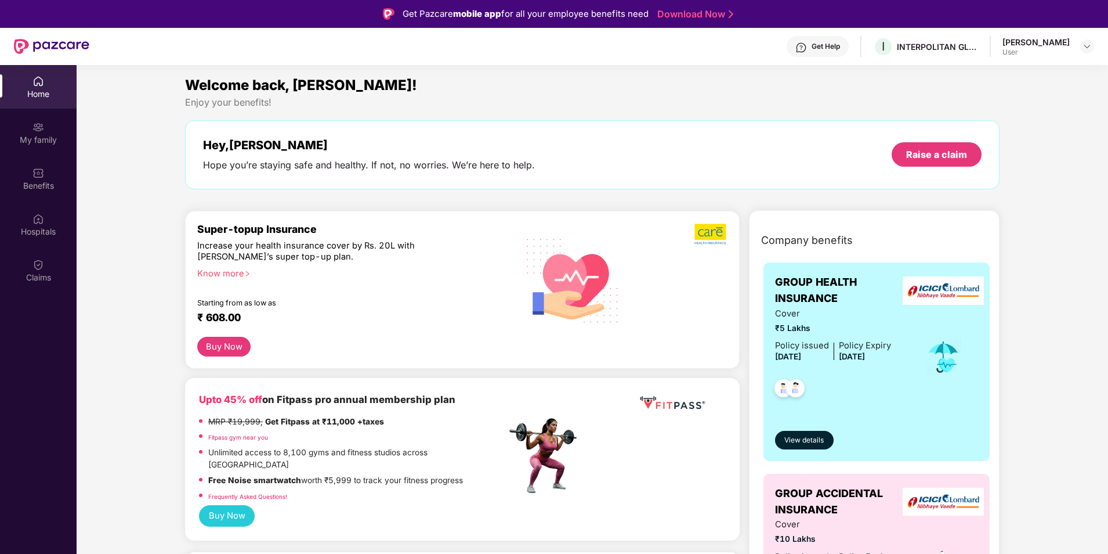
click at [320, 291] on div "Super-topup Insurance Increase your health insurance cover by Rs. 20L with [PER…" at bounding box center [351, 280] width 309 height 114
click at [272, 304] on div "Starting from as low as" at bounding box center [327, 302] width 260 height 8
click at [236, 275] on div "Know more" at bounding box center [348, 272] width 302 height 8
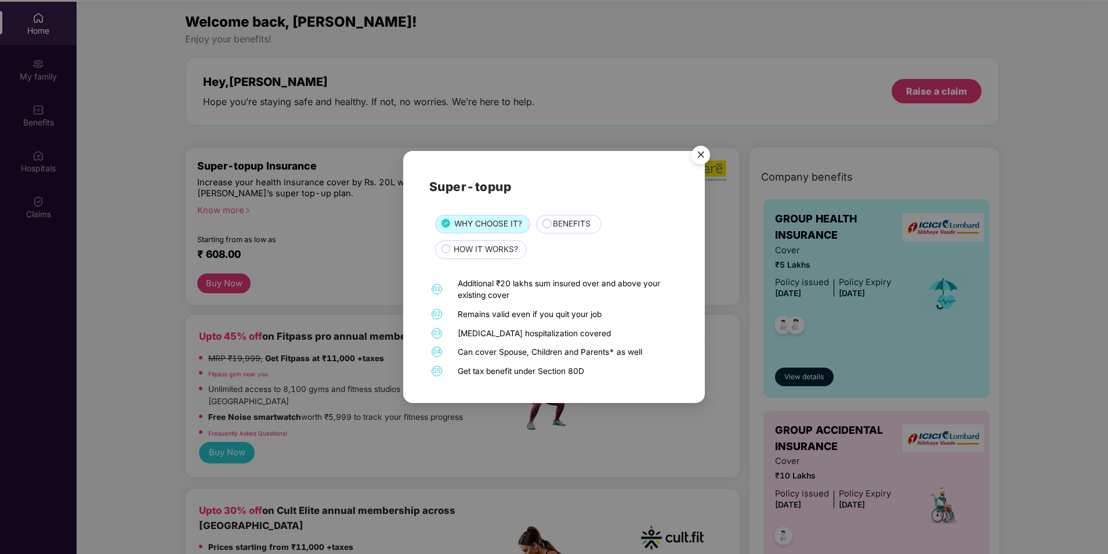
scroll to position [65, 0]
click at [699, 153] on img "Close" at bounding box center [701, 156] width 32 height 32
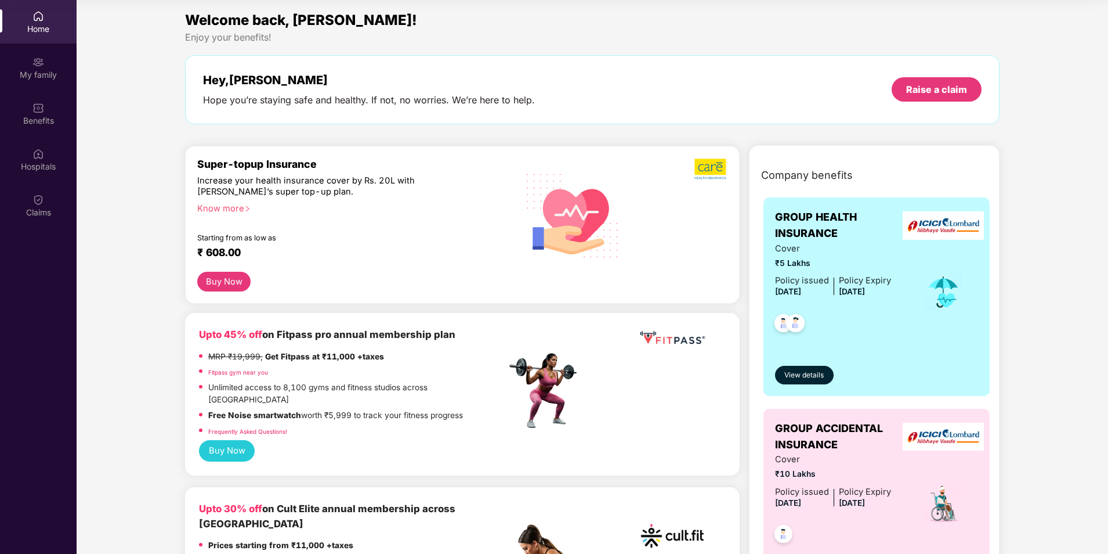
click at [232, 281] on button "Buy Now" at bounding box center [223, 282] width 53 height 20
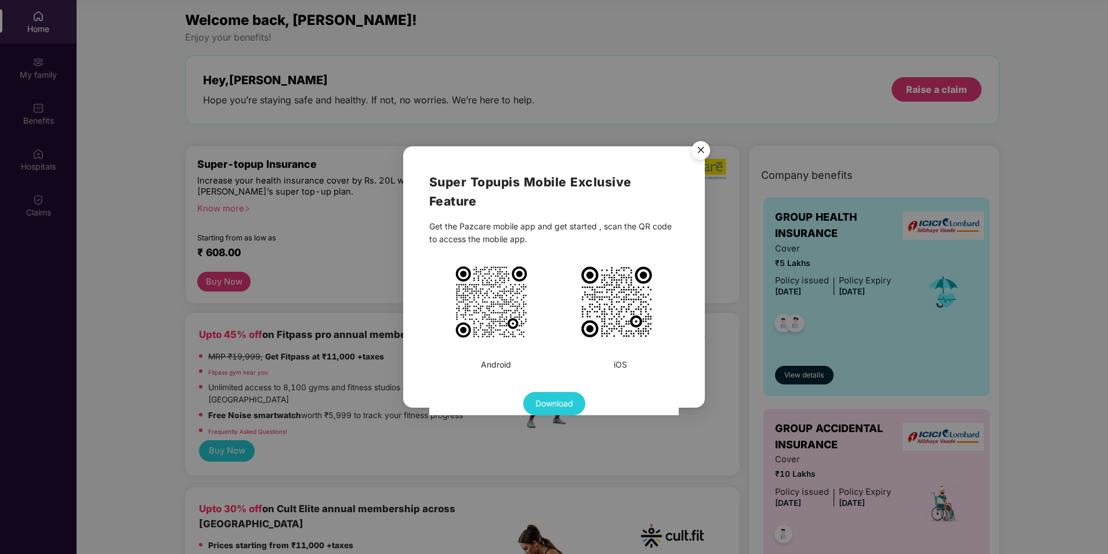
click at [701, 147] on img "Close" at bounding box center [701, 152] width 32 height 32
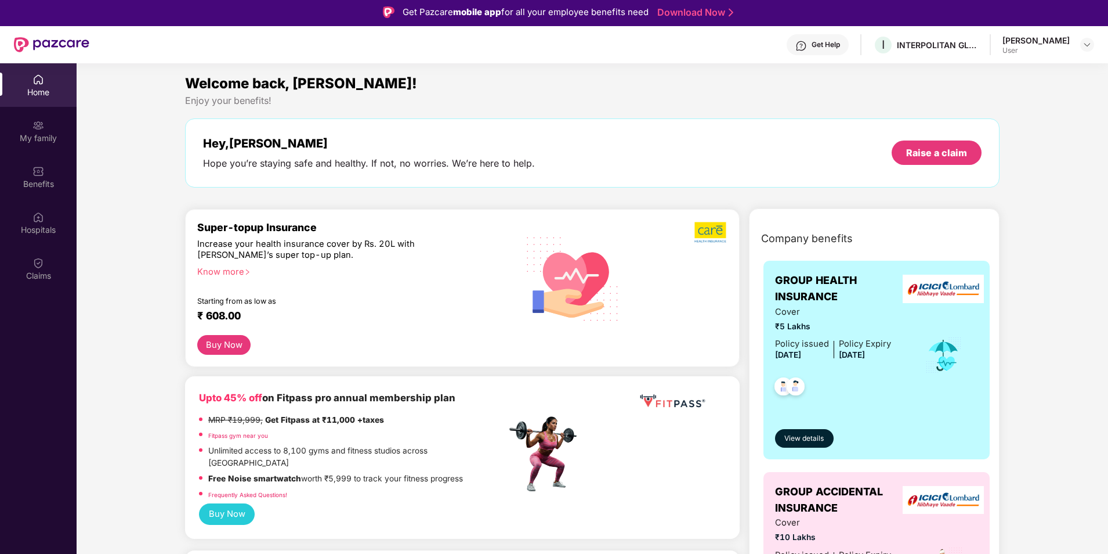
scroll to position [0, 0]
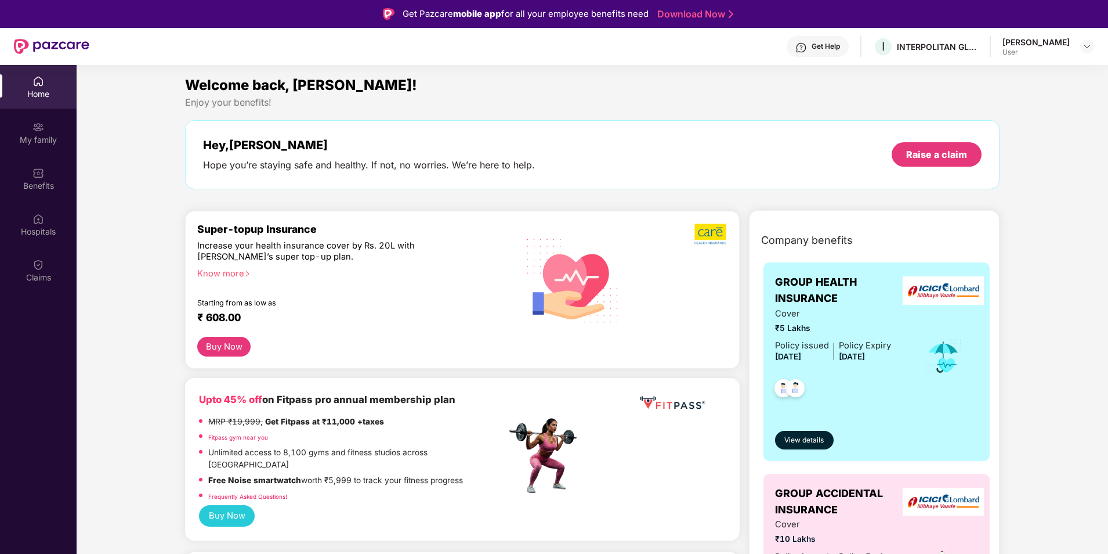
click at [820, 48] on div "Get Help" at bounding box center [826, 46] width 28 height 9
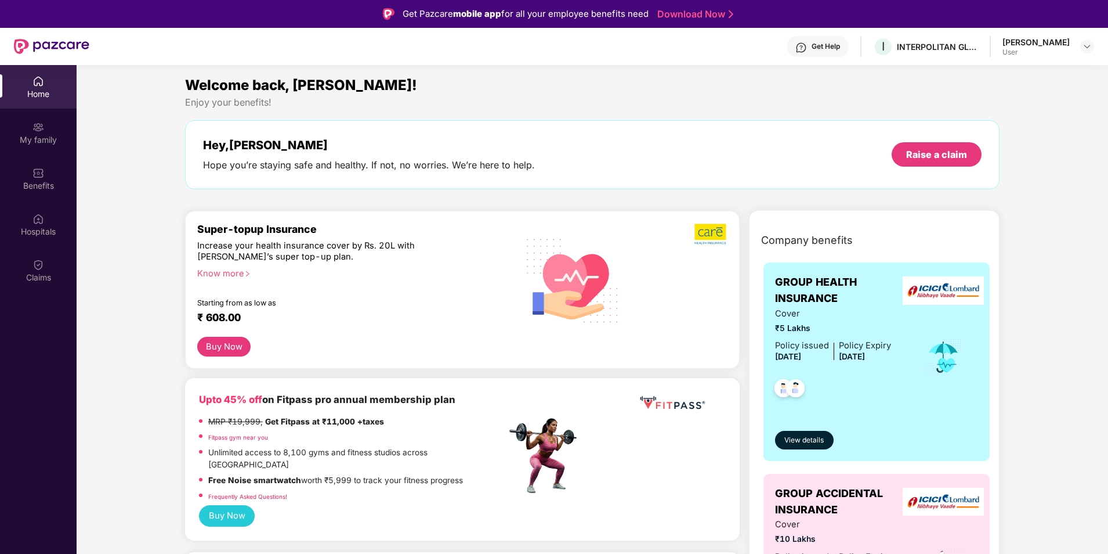
click at [229, 272] on div "Know more" at bounding box center [348, 272] width 302 height 8
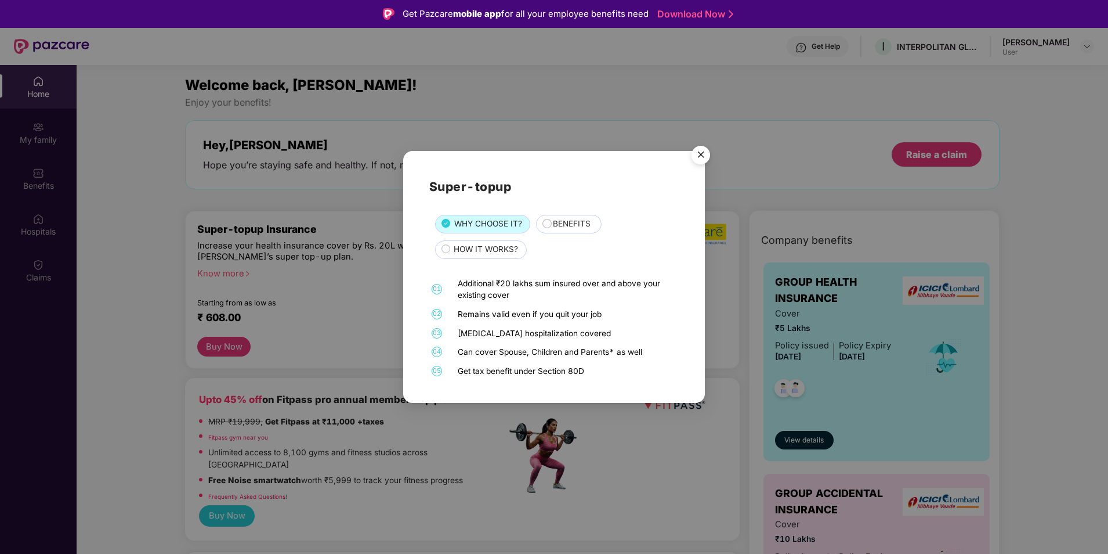
click at [571, 226] on span "BENEFITS" at bounding box center [572, 224] width 38 height 13
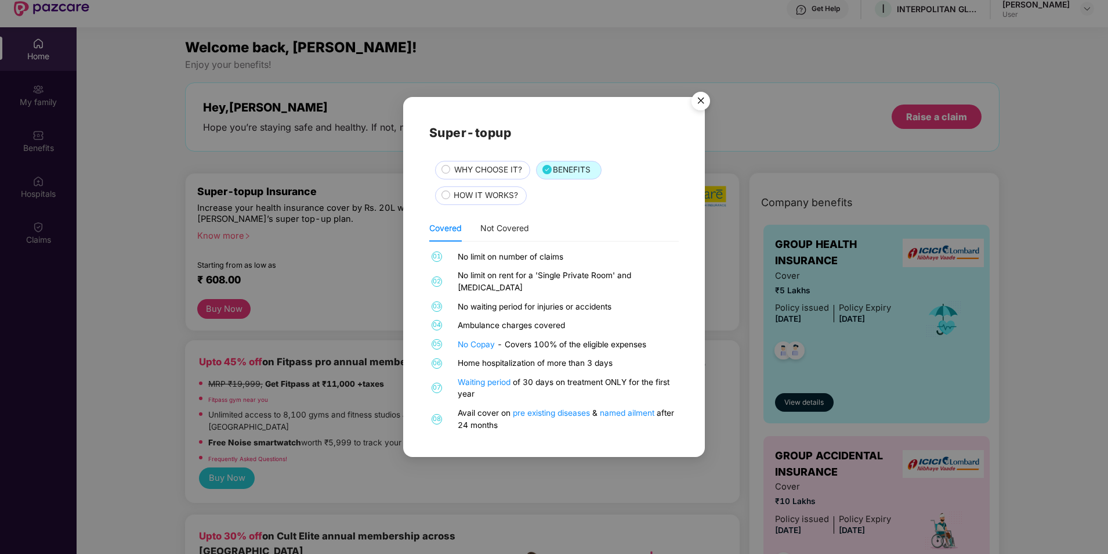
scroll to position [58, 0]
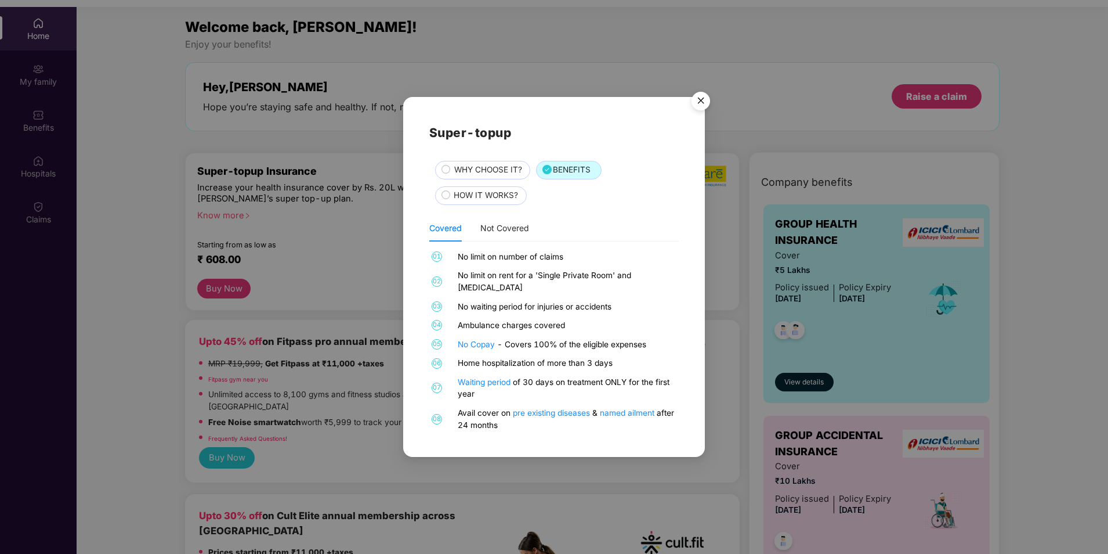
click at [490, 202] on span "HOW IT WORKS?" at bounding box center [486, 195] width 64 height 13
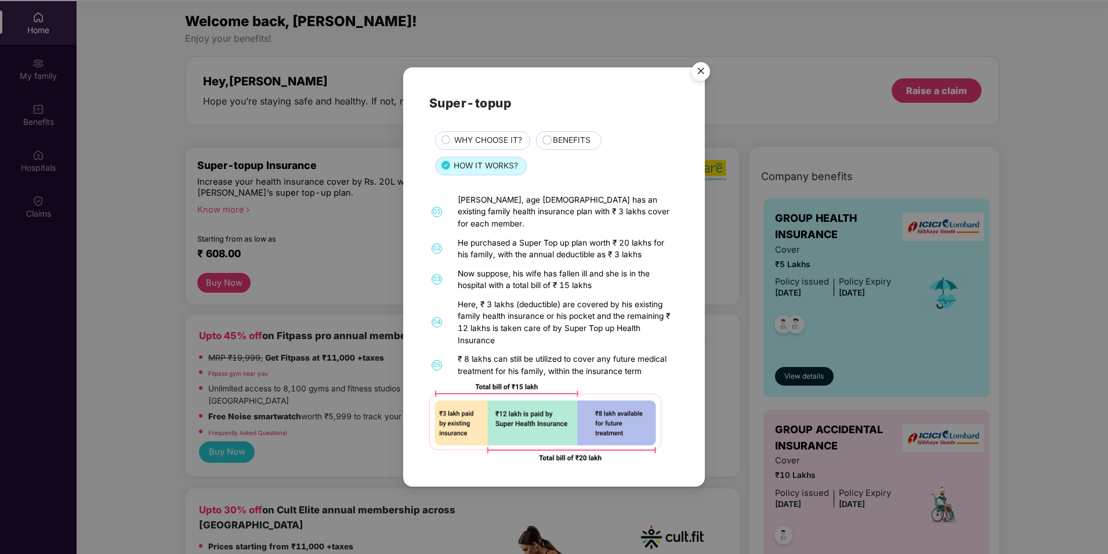
scroll to position [65, 0]
click at [593, 323] on div "Here, ₹ 3 lakhs (deductible) are covered by his existing family health insuranc…" at bounding box center [567, 322] width 219 height 48
click at [475, 143] on span "WHY CHOOSE IT?" at bounding box center [488, 140] width 68 height 13
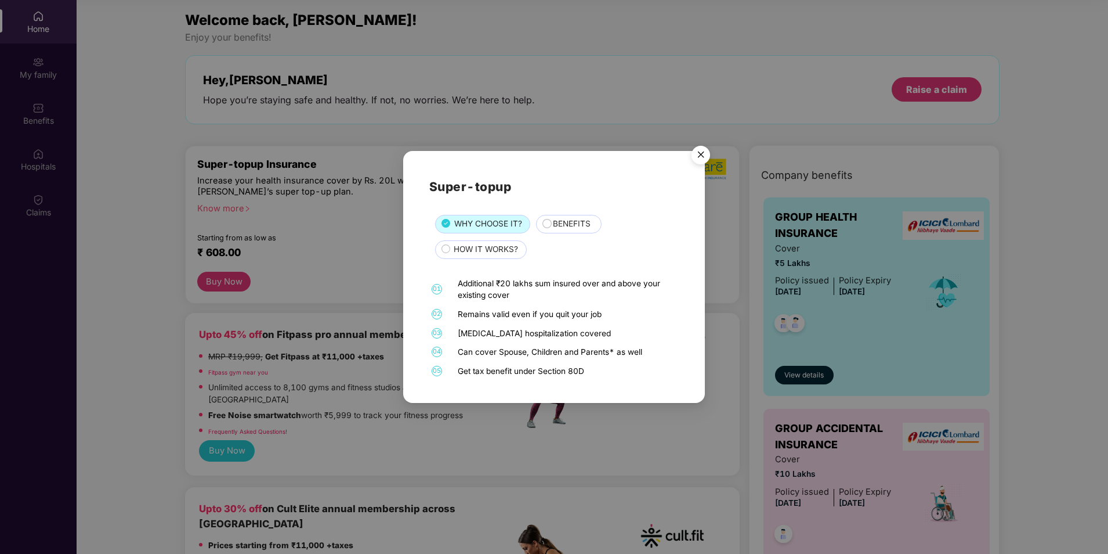
click at [573, 217] on div "BENEFITS" at bounding box center [569, 224] width 66 height 19
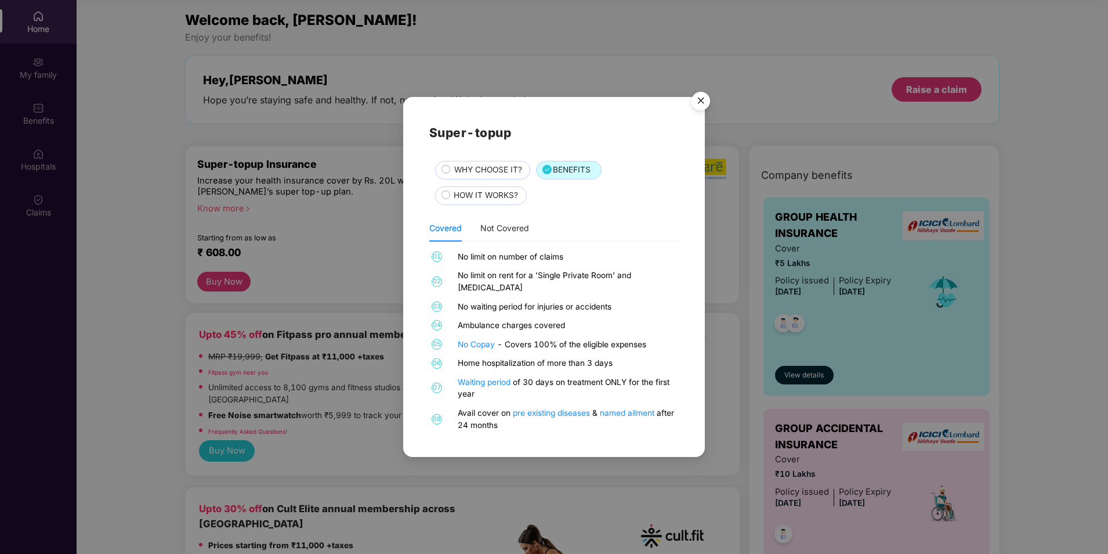
click at [498, 202] on span "HOW IT WORKS?" at bounding box center [486, 195] width 64 height 13
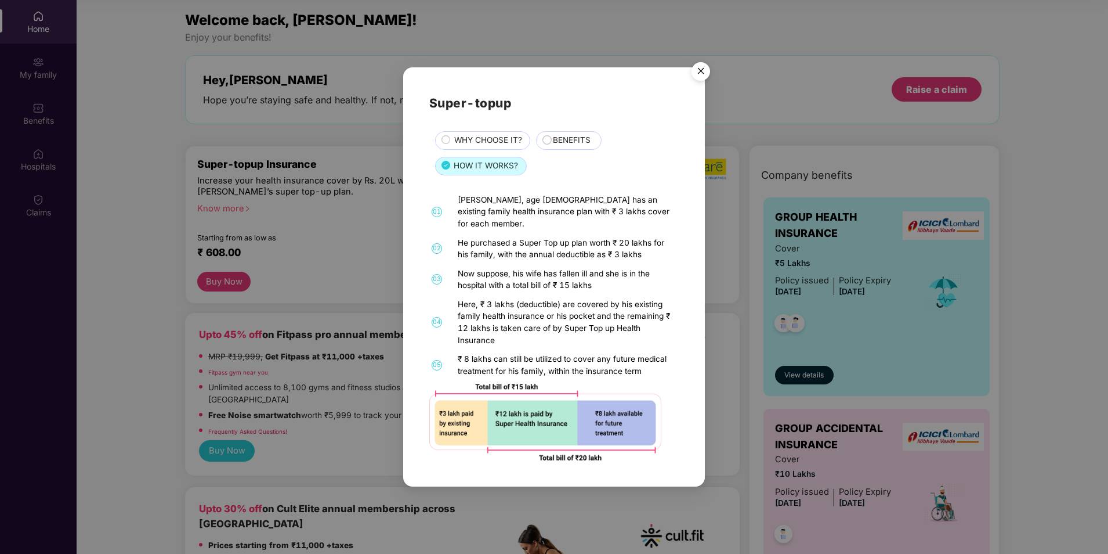
click at [706, 76] on img "Close" at bounding box center [701, 73] width 32 height 32
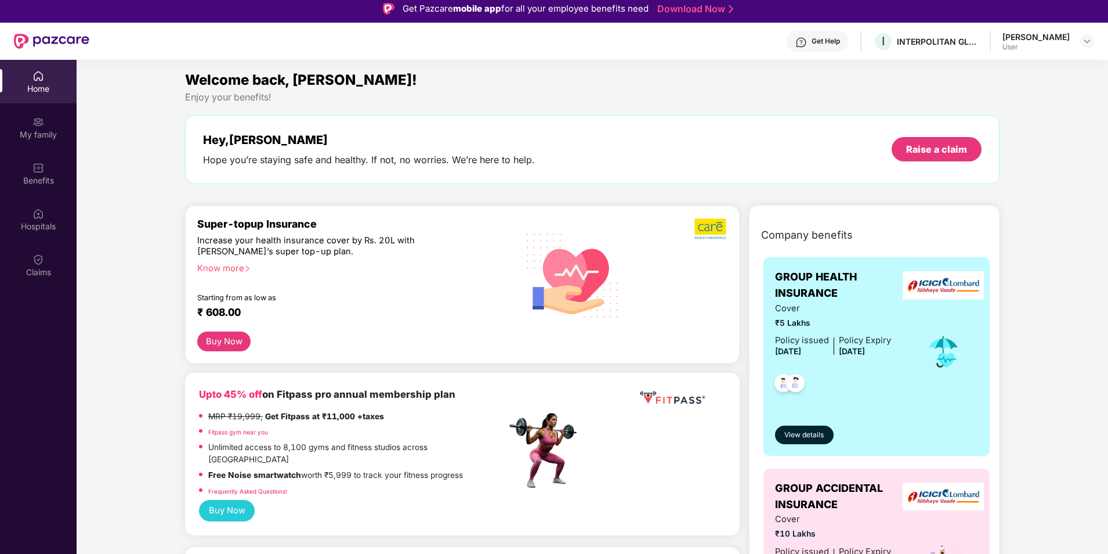
scroll to position [0, 0]
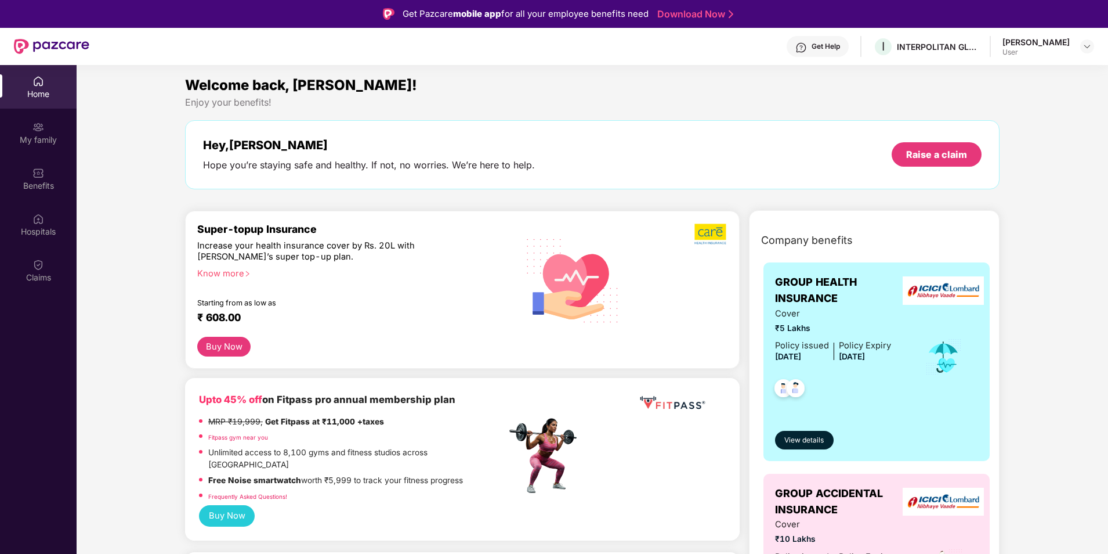
click at [844, 45] on div "Get Help" at bounding box center [818, 46] width 62 height 21
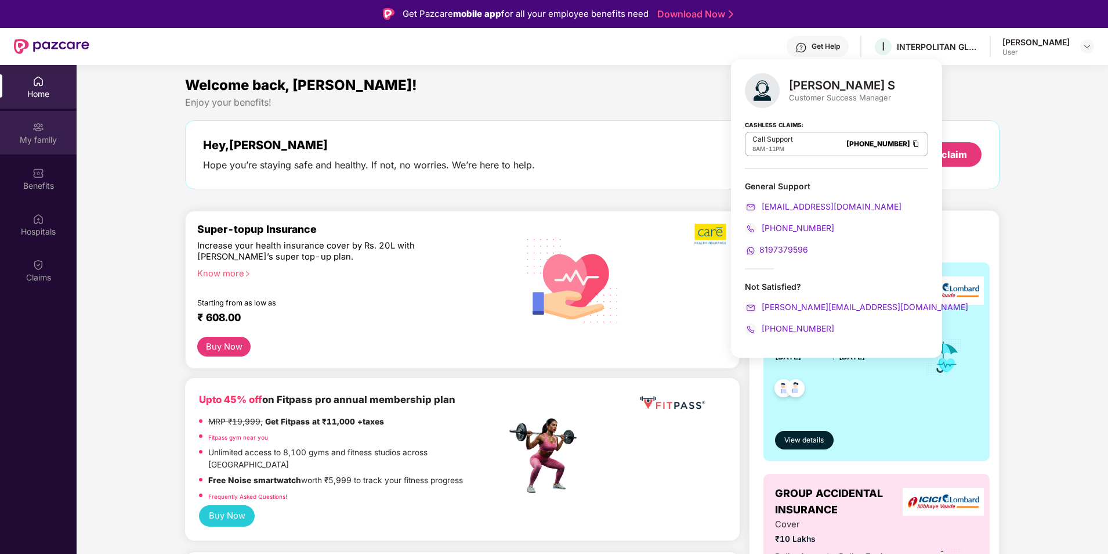
click at [39, 135] on div "My family" at bounding box center [38, 140] width 77 height 12
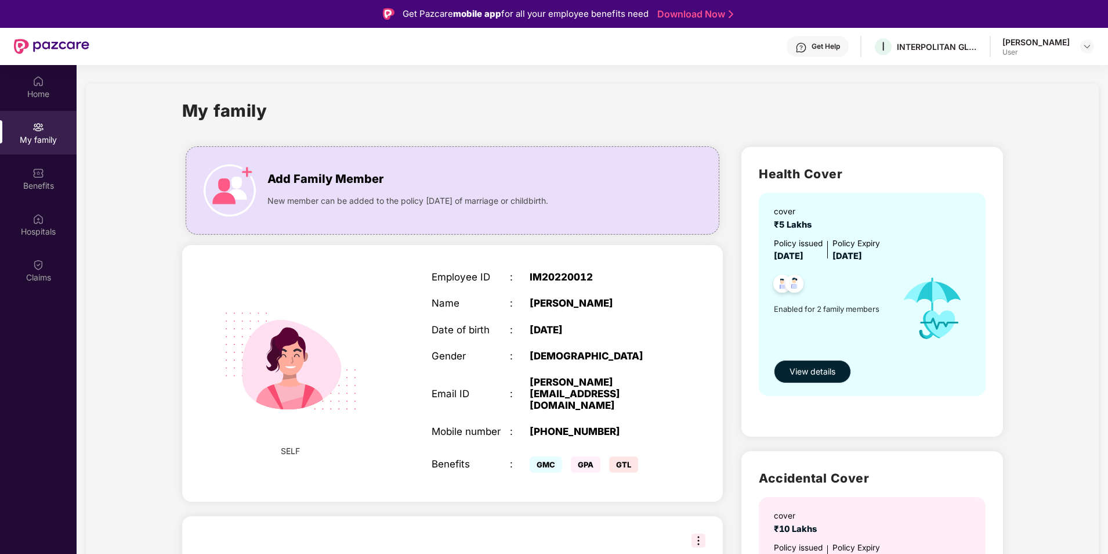
click at [829, 372] on span "View details" at bounding box center [813, 371] width 46 height 13
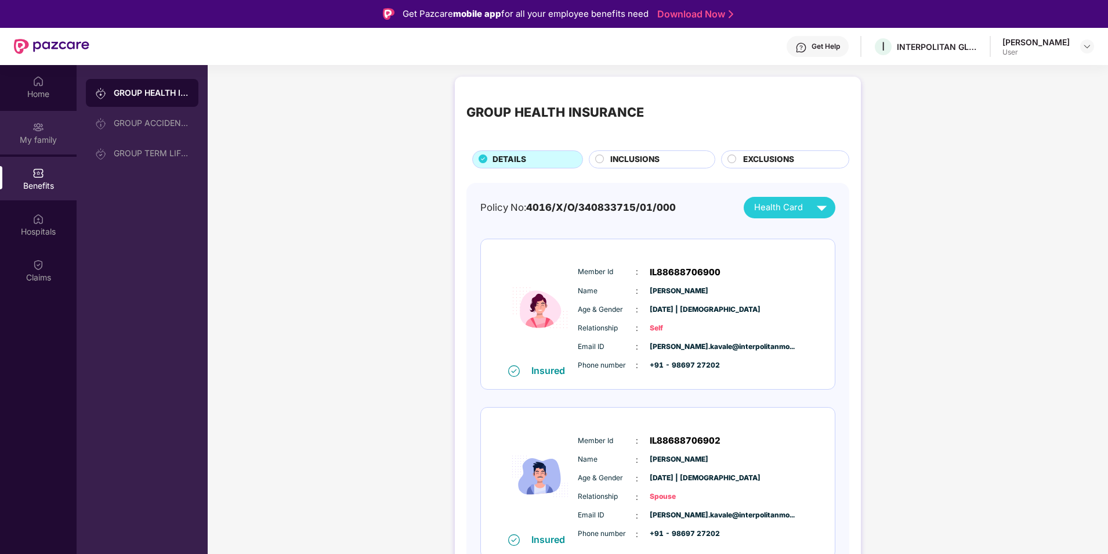
click at [37, 138] on div "My family" at bounding box center [38, 140] width 77 height 12
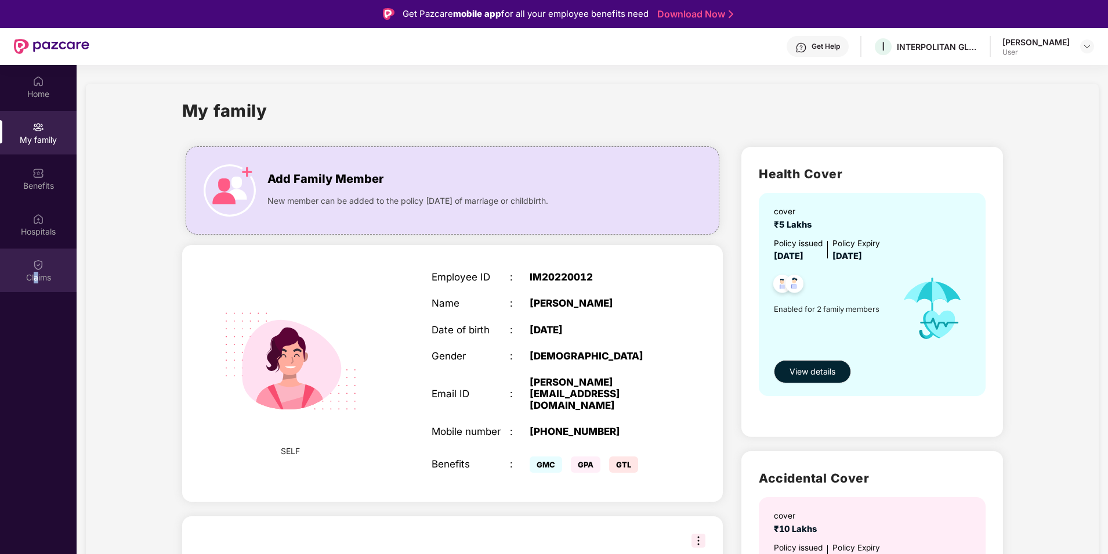
click at [37, 274] on div "Claims" at bounding box center [38, 278] width 77 height 12
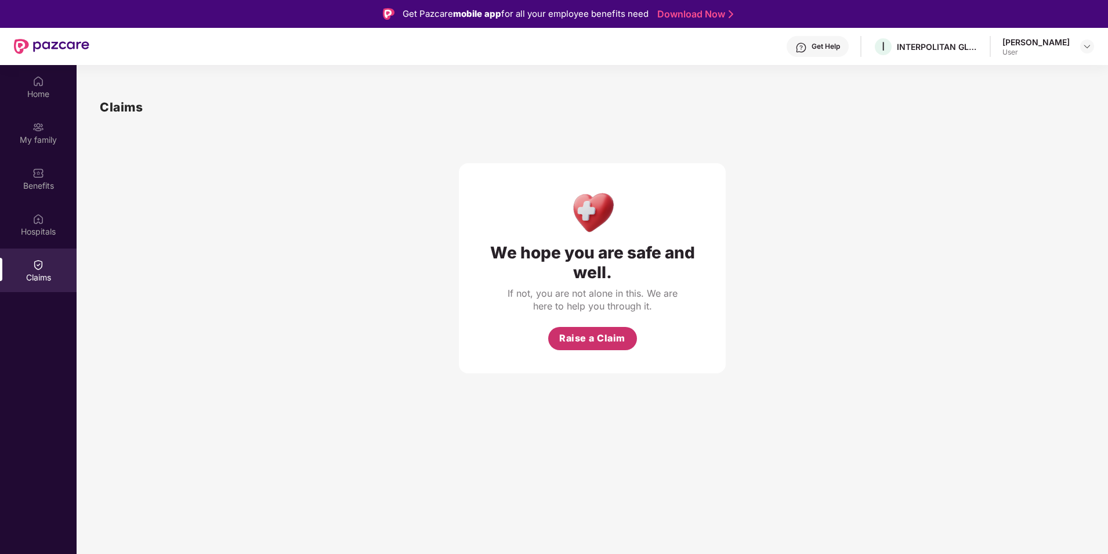
click at [600, 340] on span "Raise a Claim" at bounding box center [592, 338] width 66 height 15
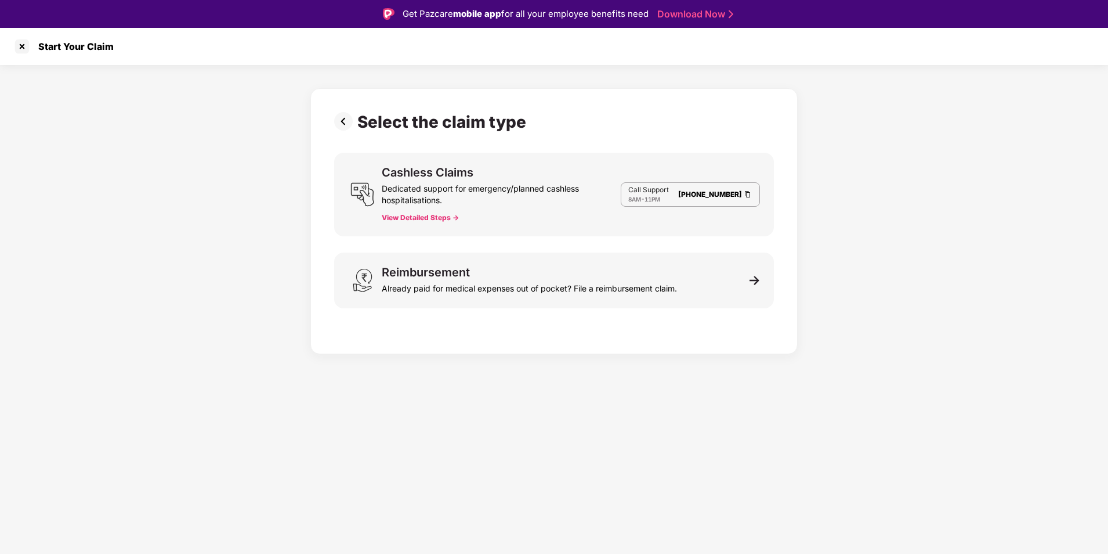
click at [433, 220] on button "View Detailed Steps ->" at bounding box center [420, 217] width 77 height 9
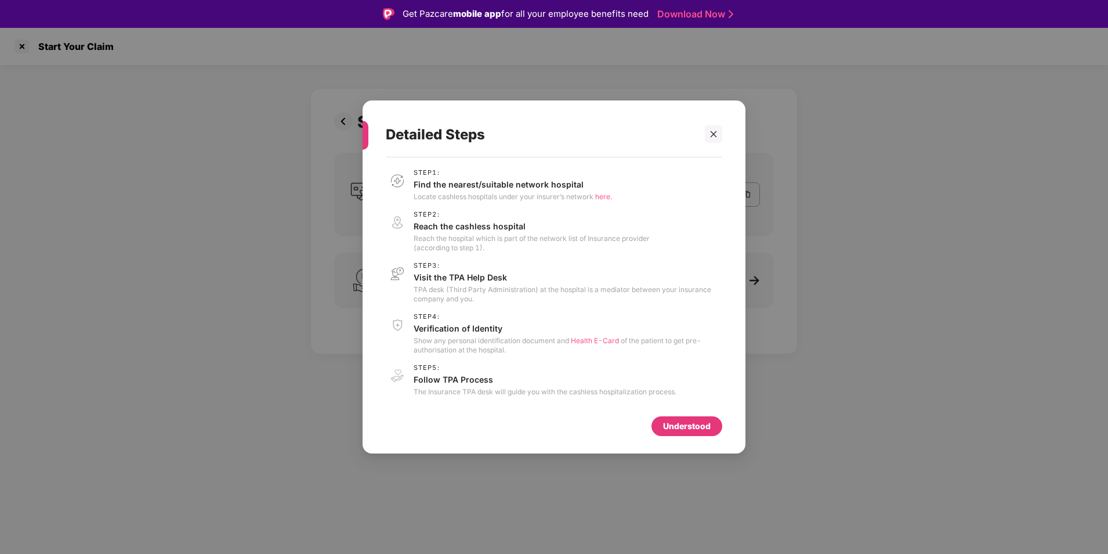
drag, startPoint x: 711, startPoint y: 133, endPoint x: 750, endPoint y: 193, distance: 71.5
click at [711, 133] on icon "close" at bounding box center [714, 134] width 8 height 8
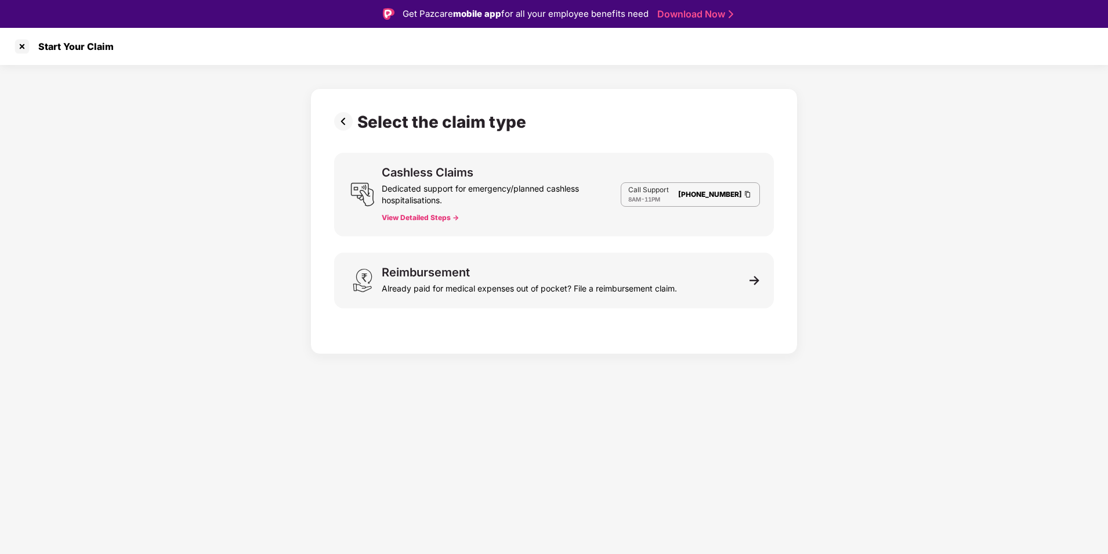
click at [905, 251] on div "Select the claim type Cashless Claims Dedicated support for emergency/planned c…" at bounding box center [554, 209] width 1108 height 289
